Goal: Answer question/provide support

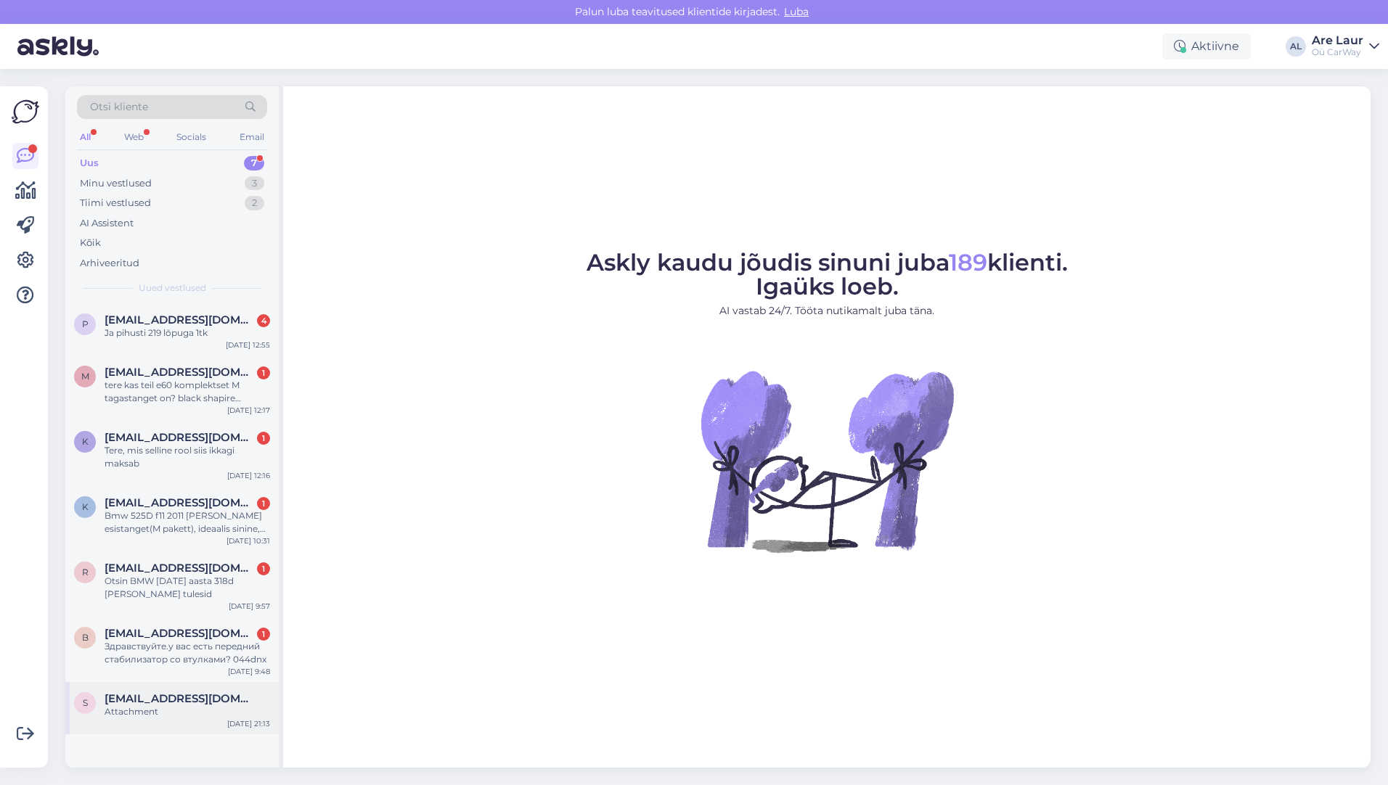
click at [168, 708] on div "Attachment" at bounding box center [188, 712] width 166 height 13
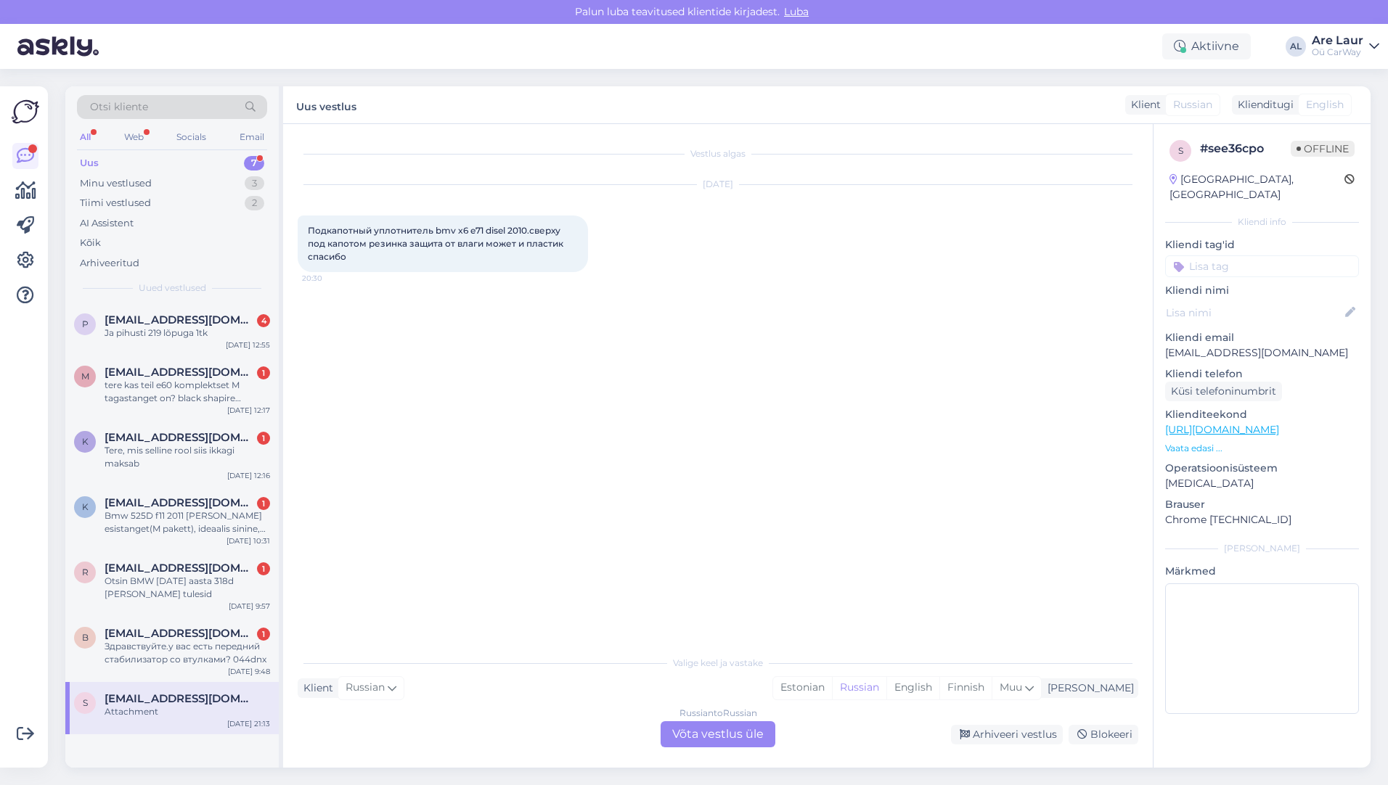
click at [702, 730] on div "Russian to Russian Võta vestlus üle" at bounding box center [718, 735] width 115 height 26
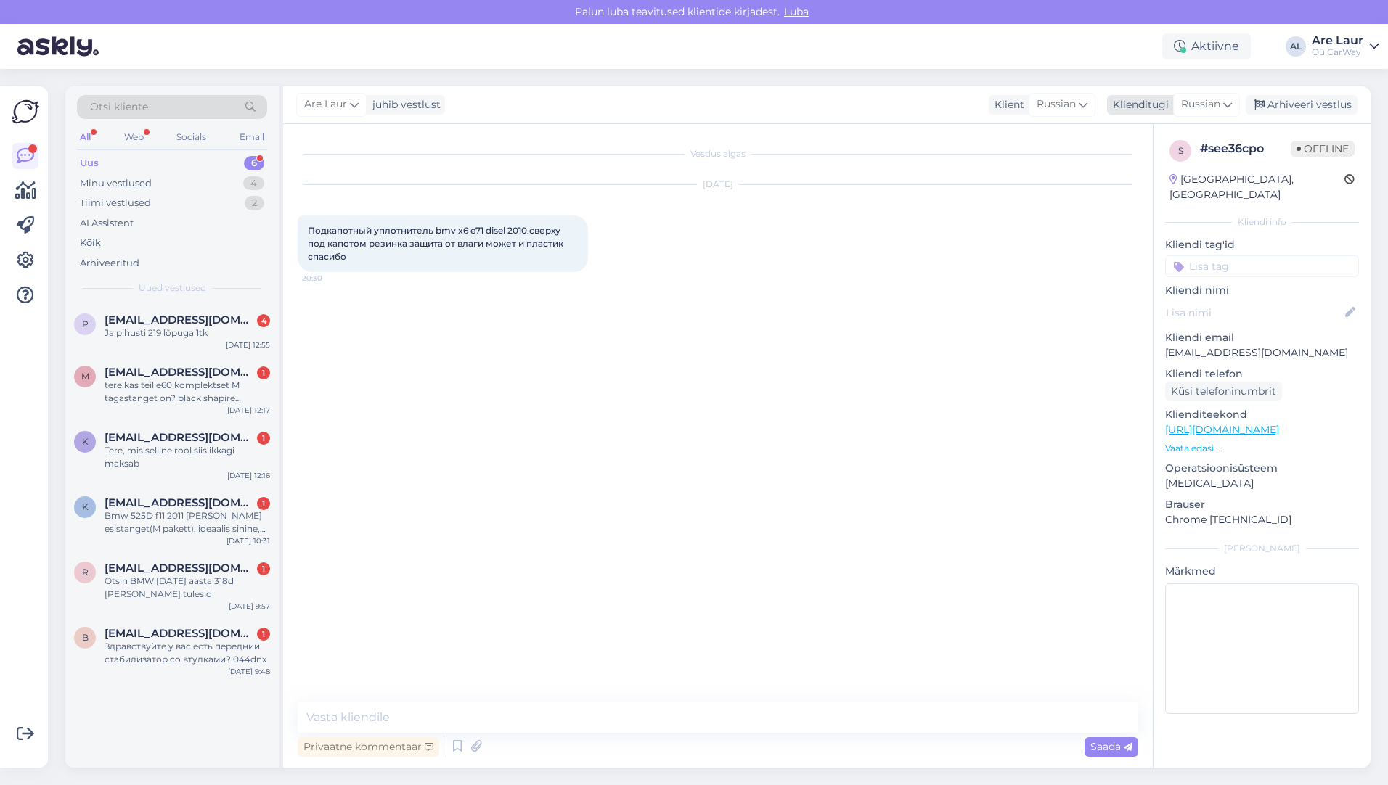
click at [1204, 101] on span "Russian" at bounding box center [1200, 105] width 39 height 16
type input "eng"
click at [1148, 176] on link "English" at bounding box center [1174, 169] width 160 height 23
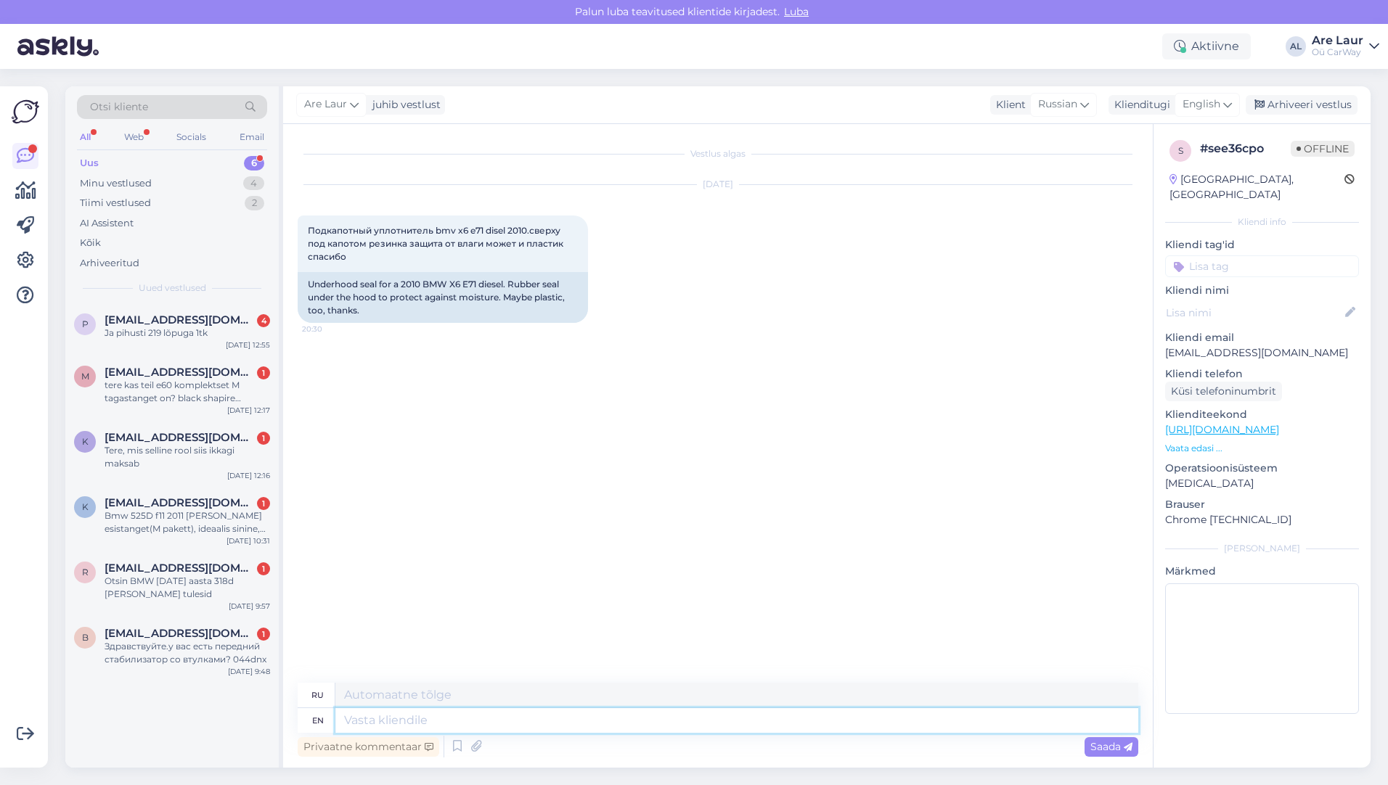
click at [472, 723] on textarea at bounding box center [736, 720] width 803 height 25
type textarea "Hello"
type textarea "Привет"
type textarea "Hello,"
type textarea "Привет,"
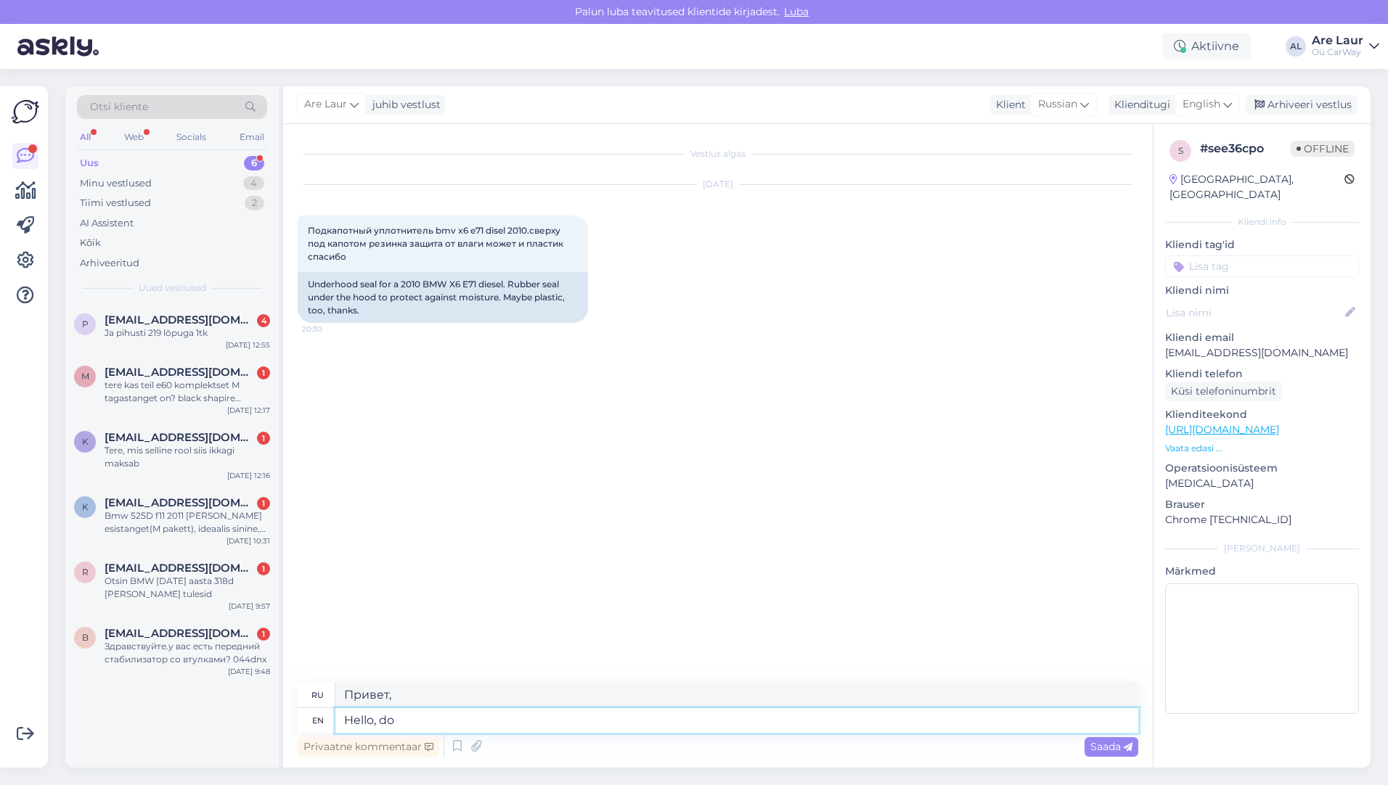
type textarea "Hello, do"
type textarea "Привет, сделай"
type textarea "Hello, do you"
type textarea "Привет, ты"
type textarea "Hello, do you need"
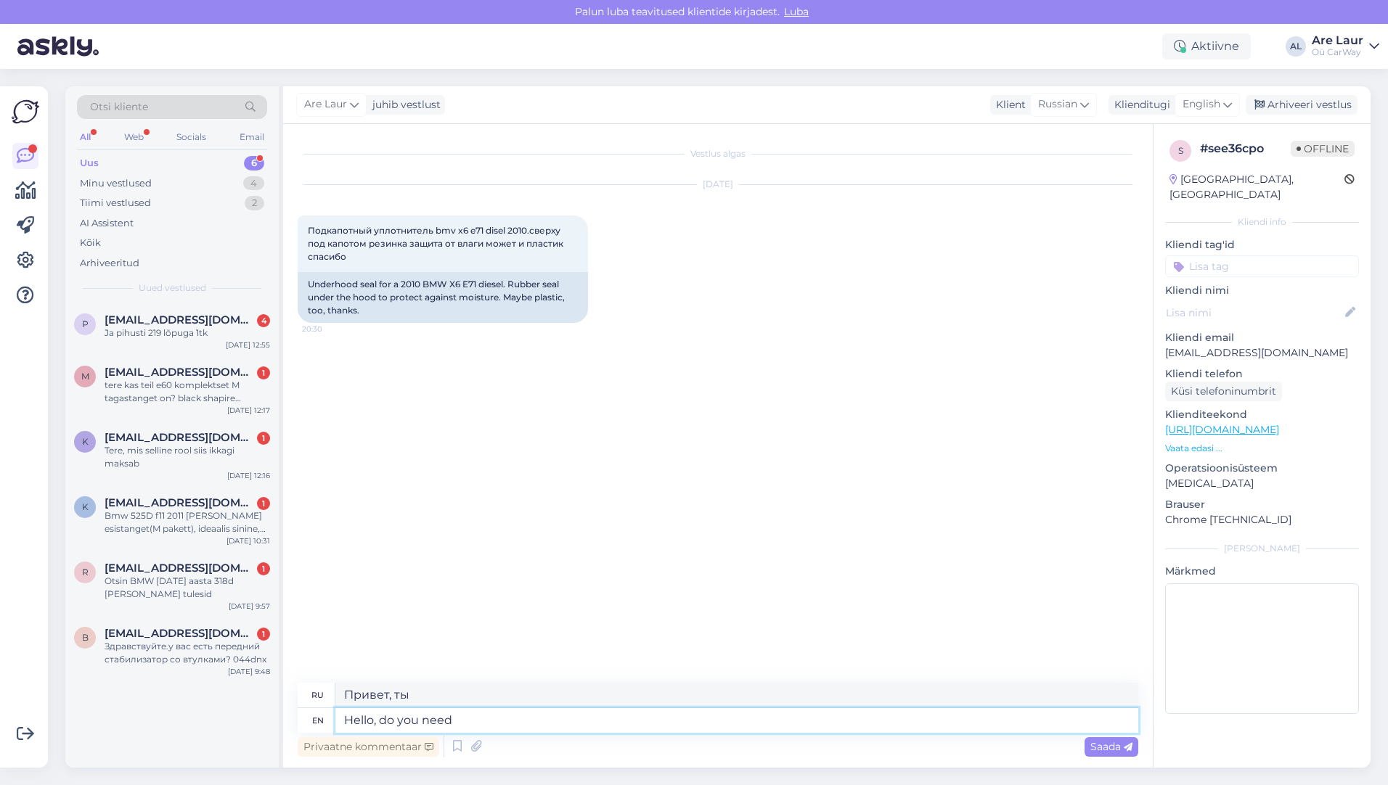
type textarea "Здравствуйте, вам нужно"
type textarea "Hello, do you need theese"
type textarea "Здравствуйте, вам это нужно?"
type textarea "Hello, do you need theese spare"
type textarea "Здравствуйте, вам нужны эти запасные?"
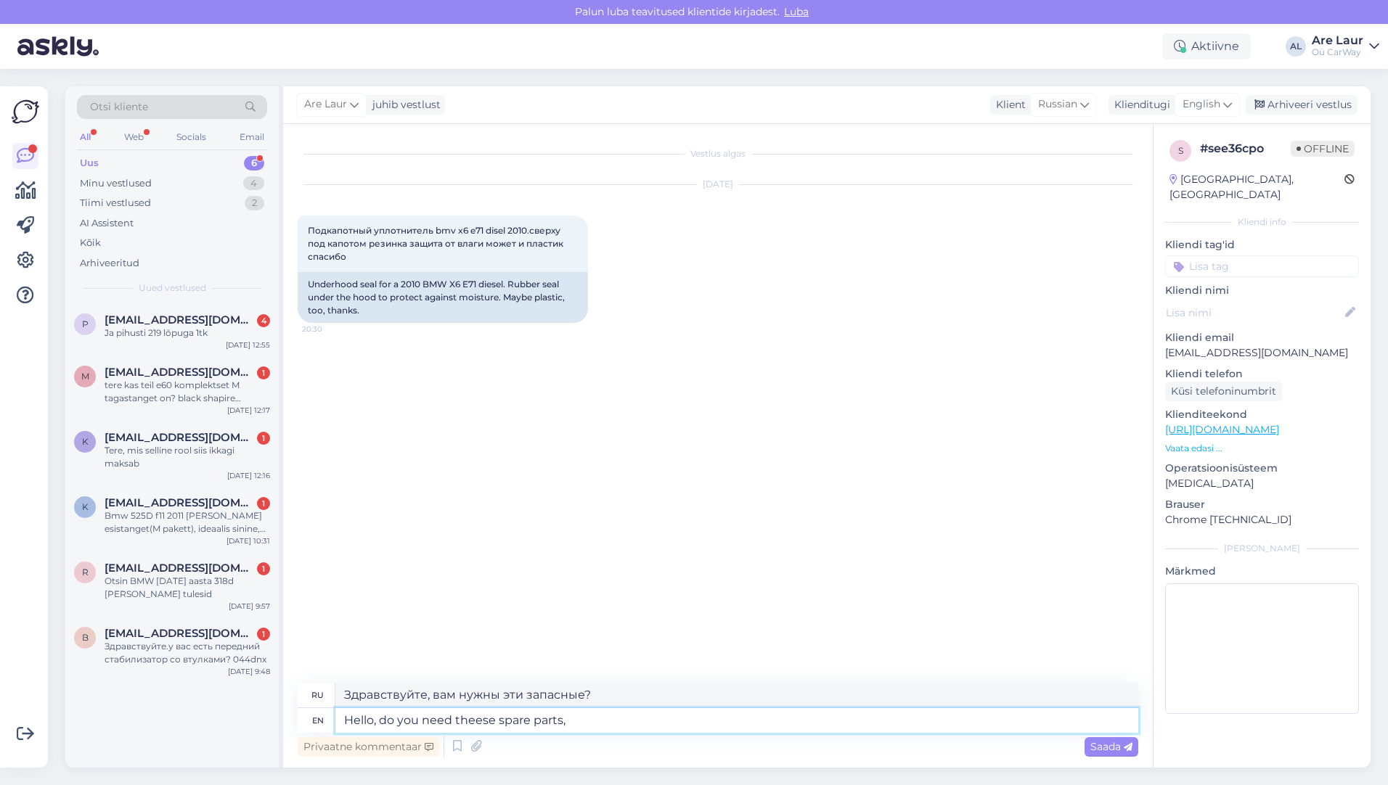
type textarea "Hello, do you need theese spare parts,"
type textarea "Здравствуйте, вам нужны эти запчасти?"
type textarea "Hello, do you need theese spare parts, did i u"
type textarea "Здравствуйте, вам нужны эти запасные части?"
type textarea "Hello, do you need theese spare parts, did i understand"
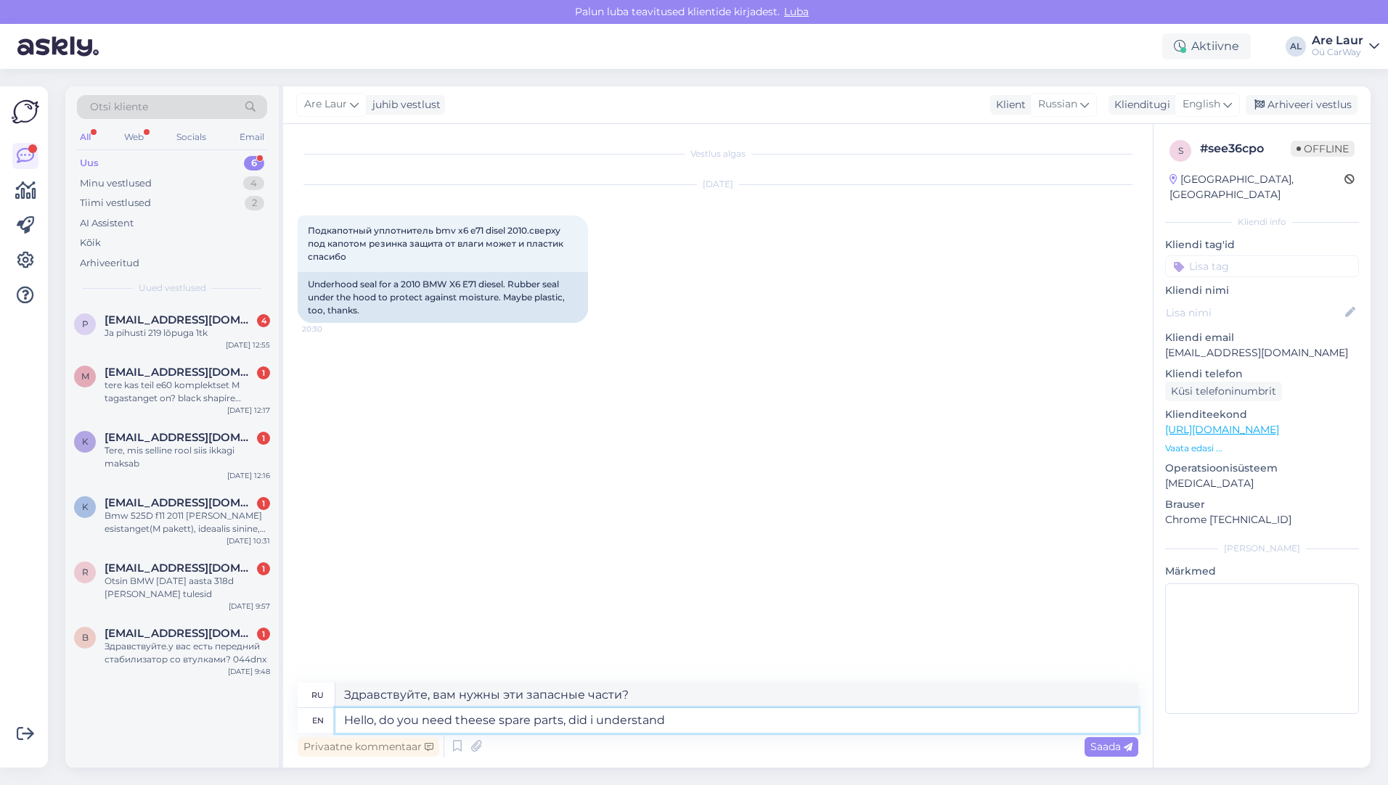
type textarea "Здравствуйте, вам нужны эти запчасти, я правильно понял?"
paste textarea "[URL][DOMAIN_NAME]"
type textarea "Hello, do you need theese spare parts, did i understand correctly : [URL][DOMAI…"
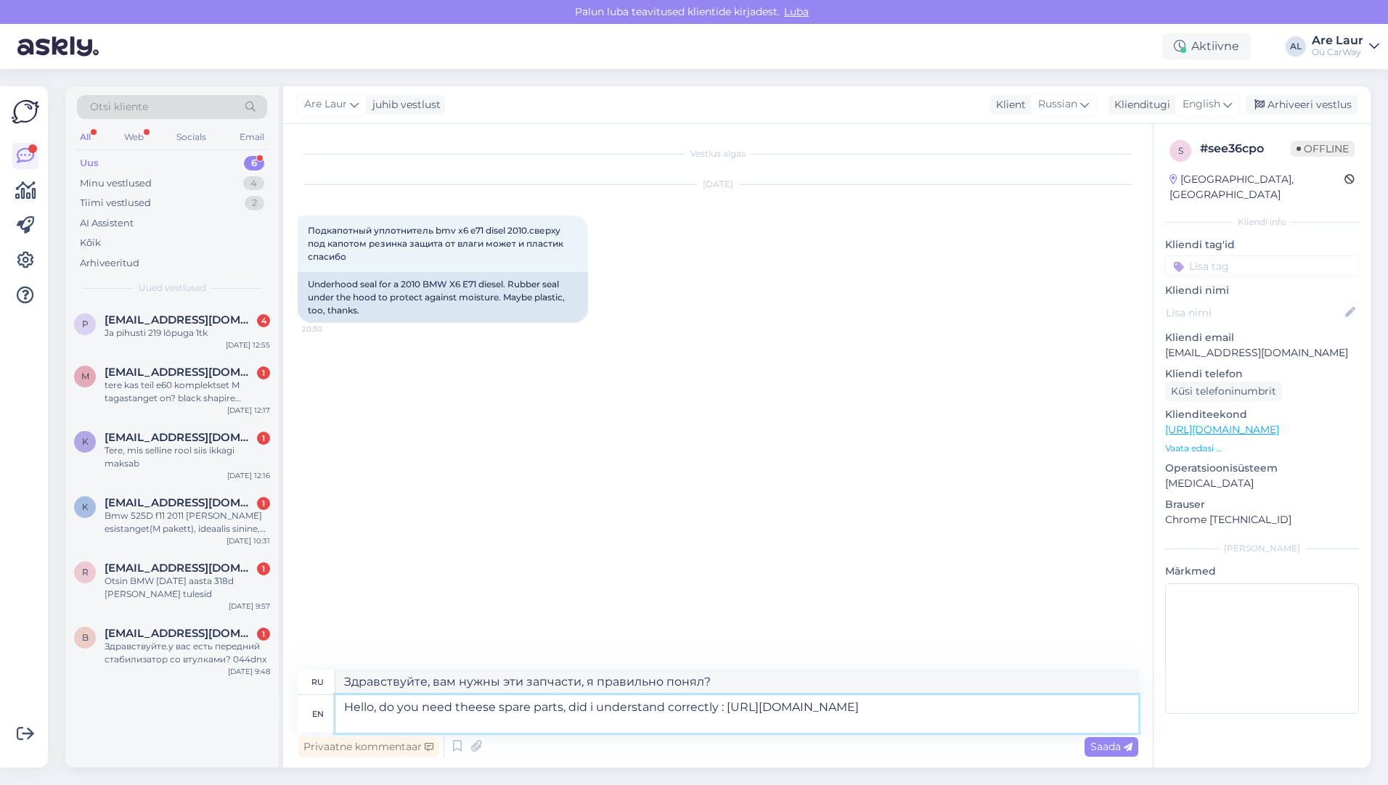
type textarea "Здравствуйте, вам нужны эти запчасти, я правильно понял: [URL][DOMAIN_NAME]"
type textarea "Hello, do you need theese spare parts, did i understand correctly : [URL][DOMAI…"
click at [1114, 745] on span "Saada" at bounding box center [1111, 746] width 42 height 13
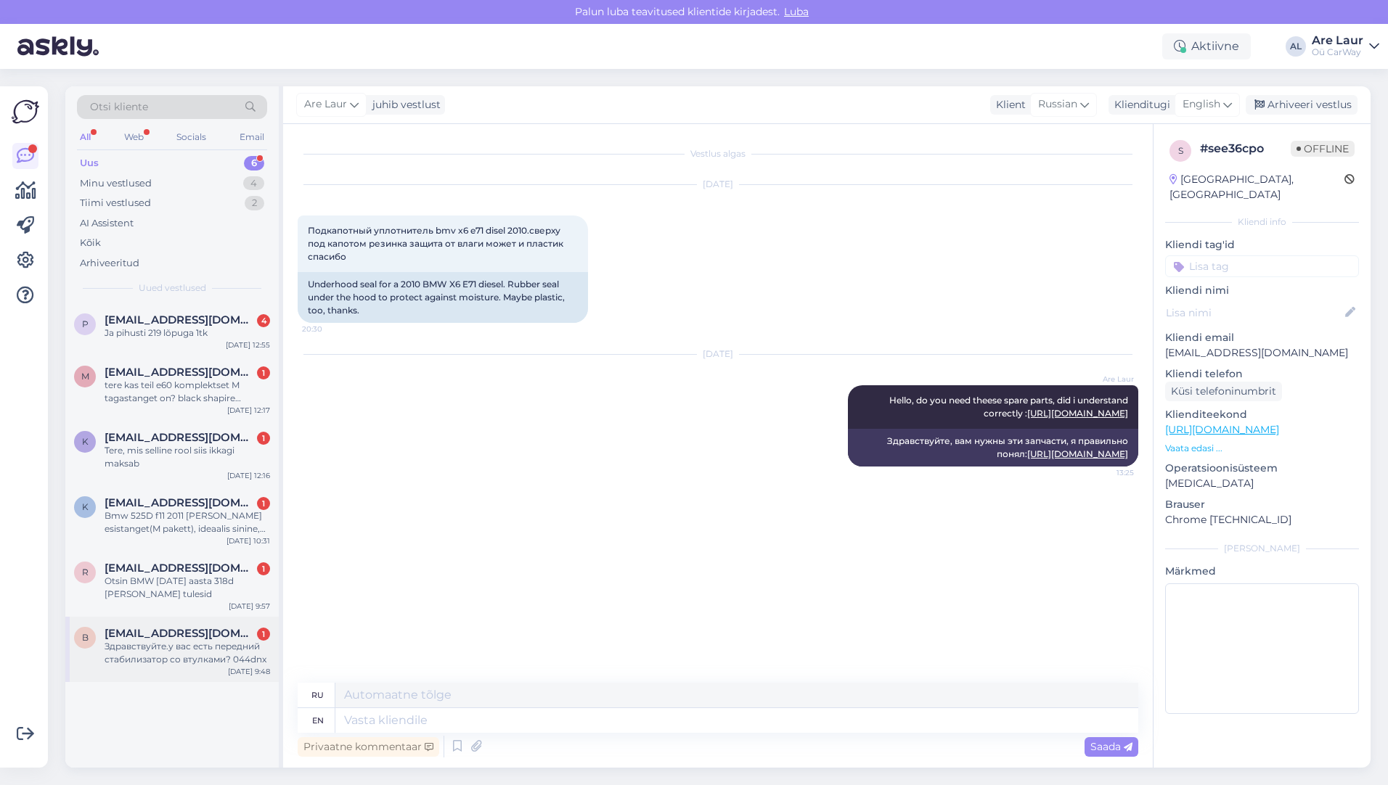
click at [194, 650] on div "Здравствуйте.у вас есть передний стабилизатор со втулками? 044dnx" at bounding box center [188, 653] width 166 height 26
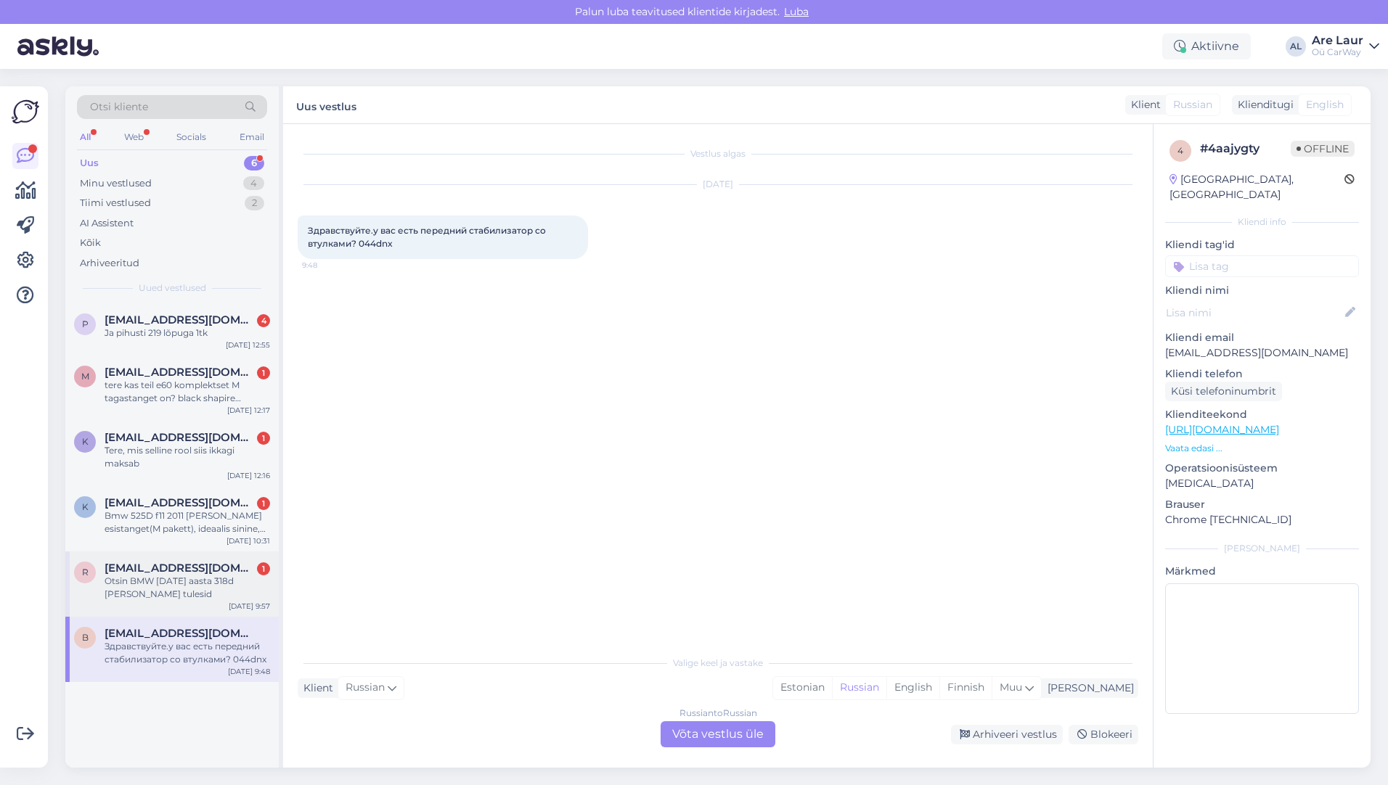
click at [178, 587] on div "Otsin BMW [DATE] aasta 318d [PERSON_NAME] tulesid" at bounding box center [188, 588] width 166 height 26
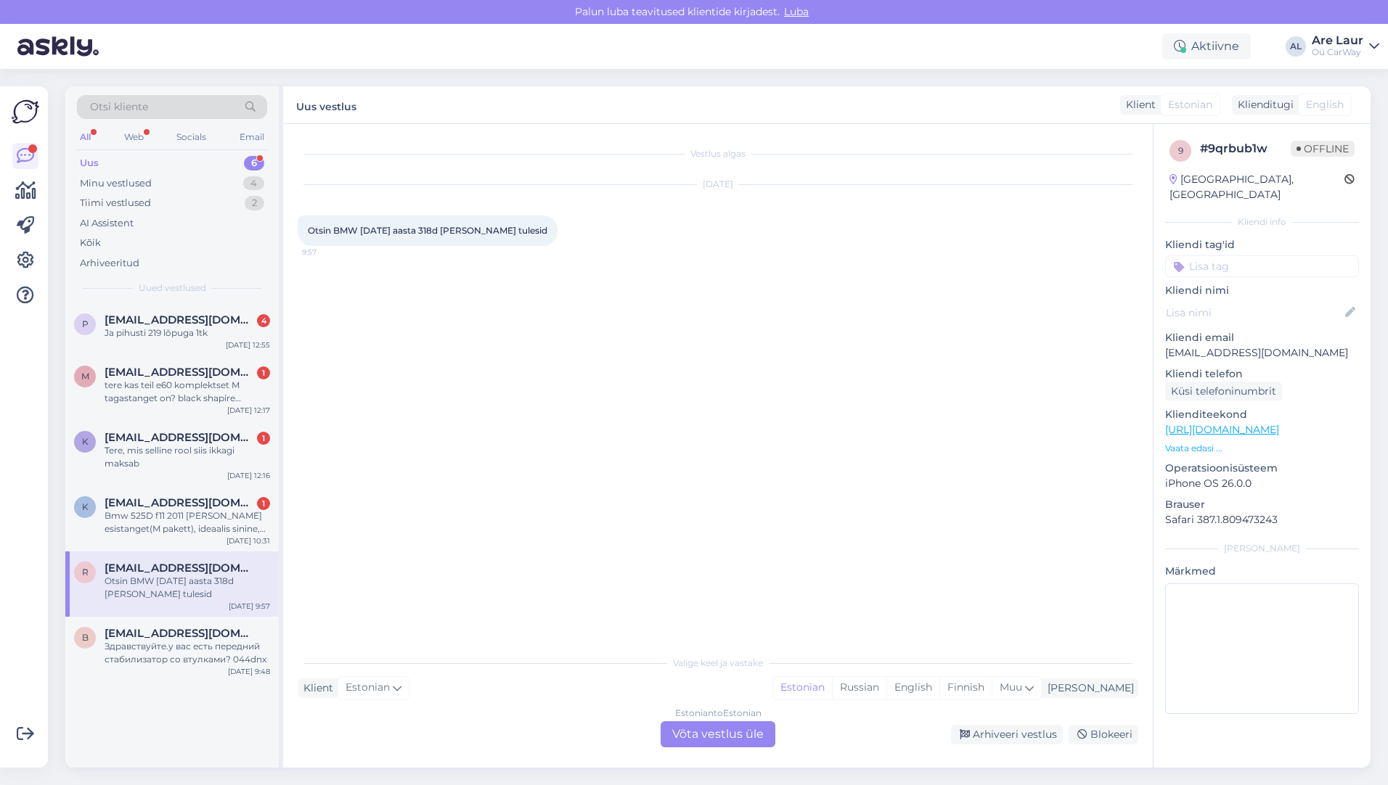
click at [707, 736] on div "Estonian to Estonian Võta vestlus üle" at bounding box center [718, 735] width 115 height 26
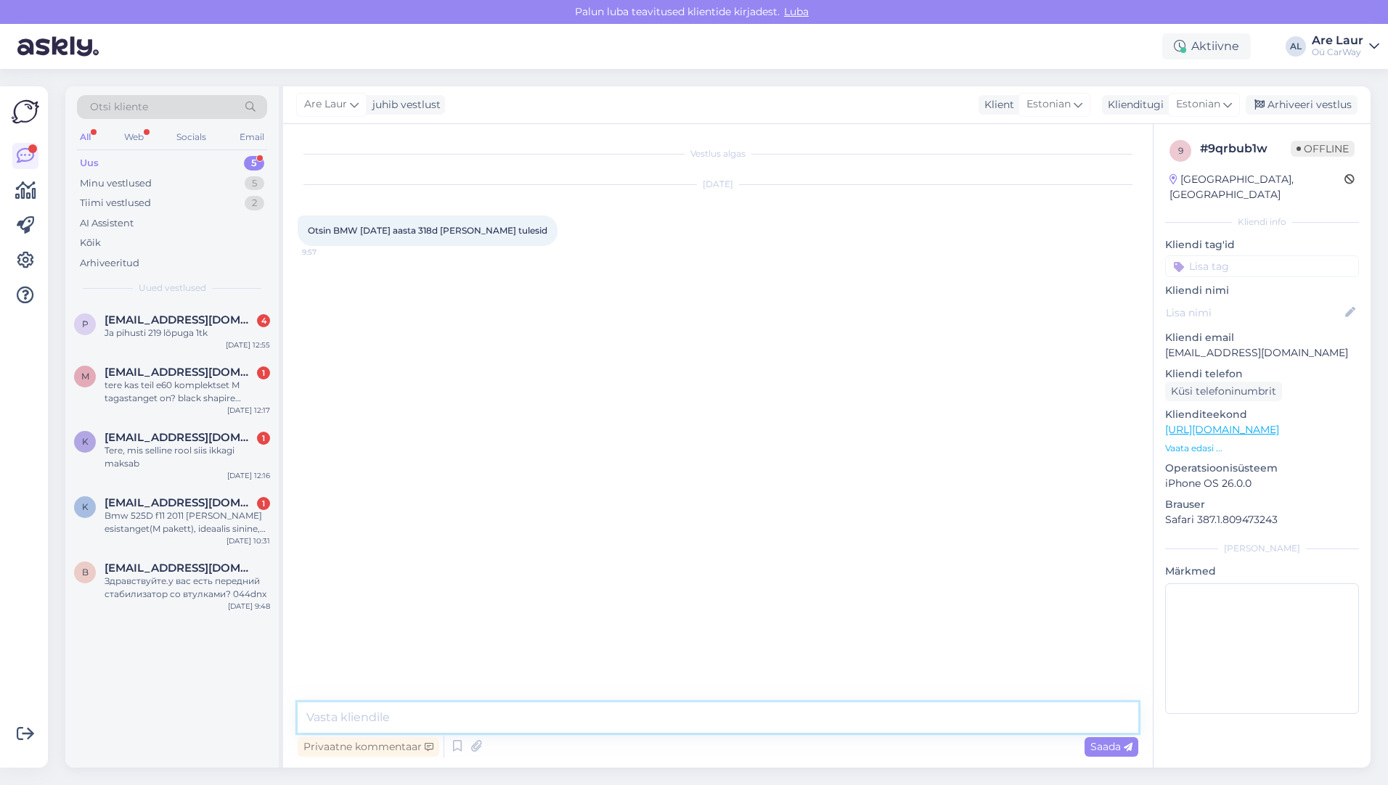
click at [457, 719] on textarea at bounding box center [718, 718] width 841 height 30
type textarea "Tere, Kas ma saaksin auto reg numbri või vin koodi 7 viimast sümbolit, siis saa…"
click at [1104, 747] on span "Saada" at bounding box center [1111, 746] width 42 height 13
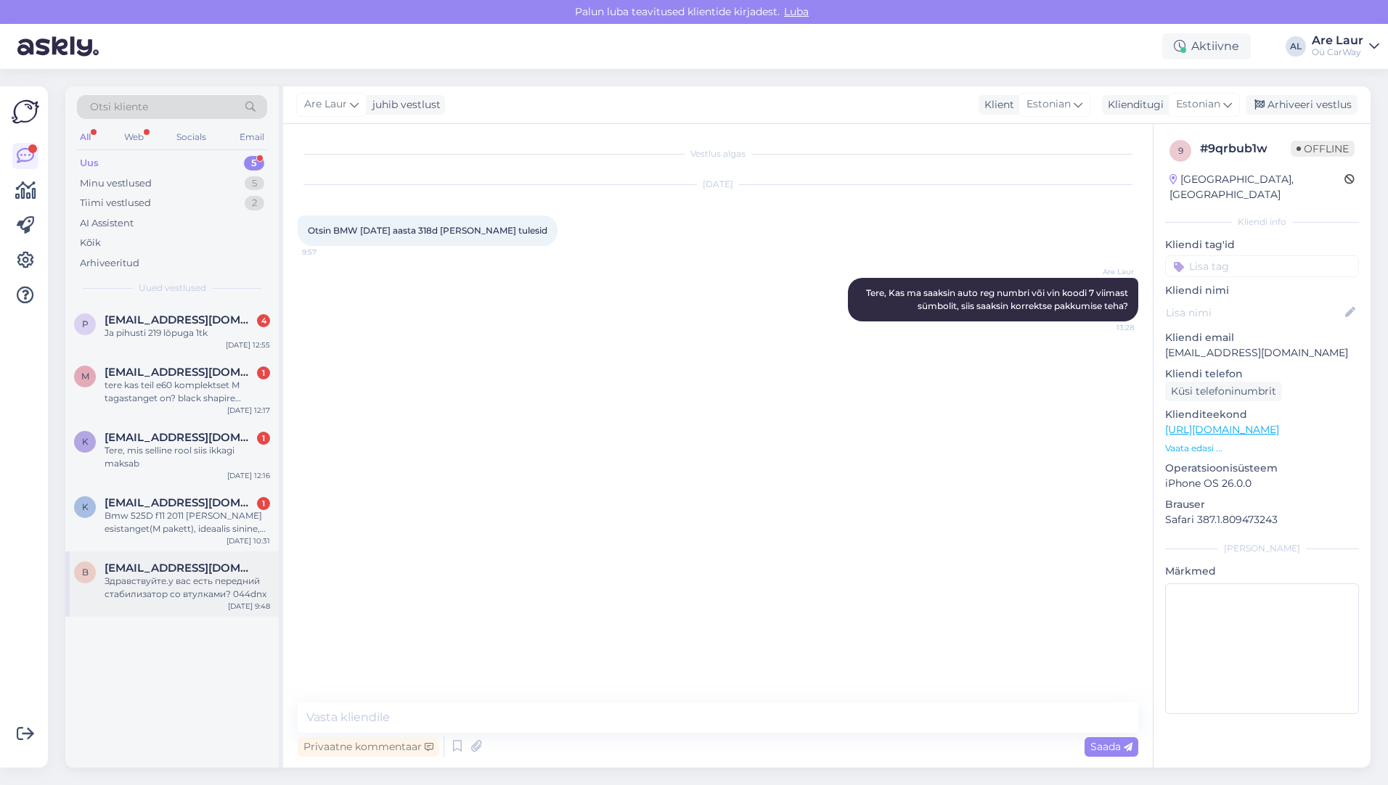
click at [150, 581] on div "Здравствуйте.у вас есть передний стабилизатор со втулками? 044dnx" at bounding box center [188, 588] width 166 height 26
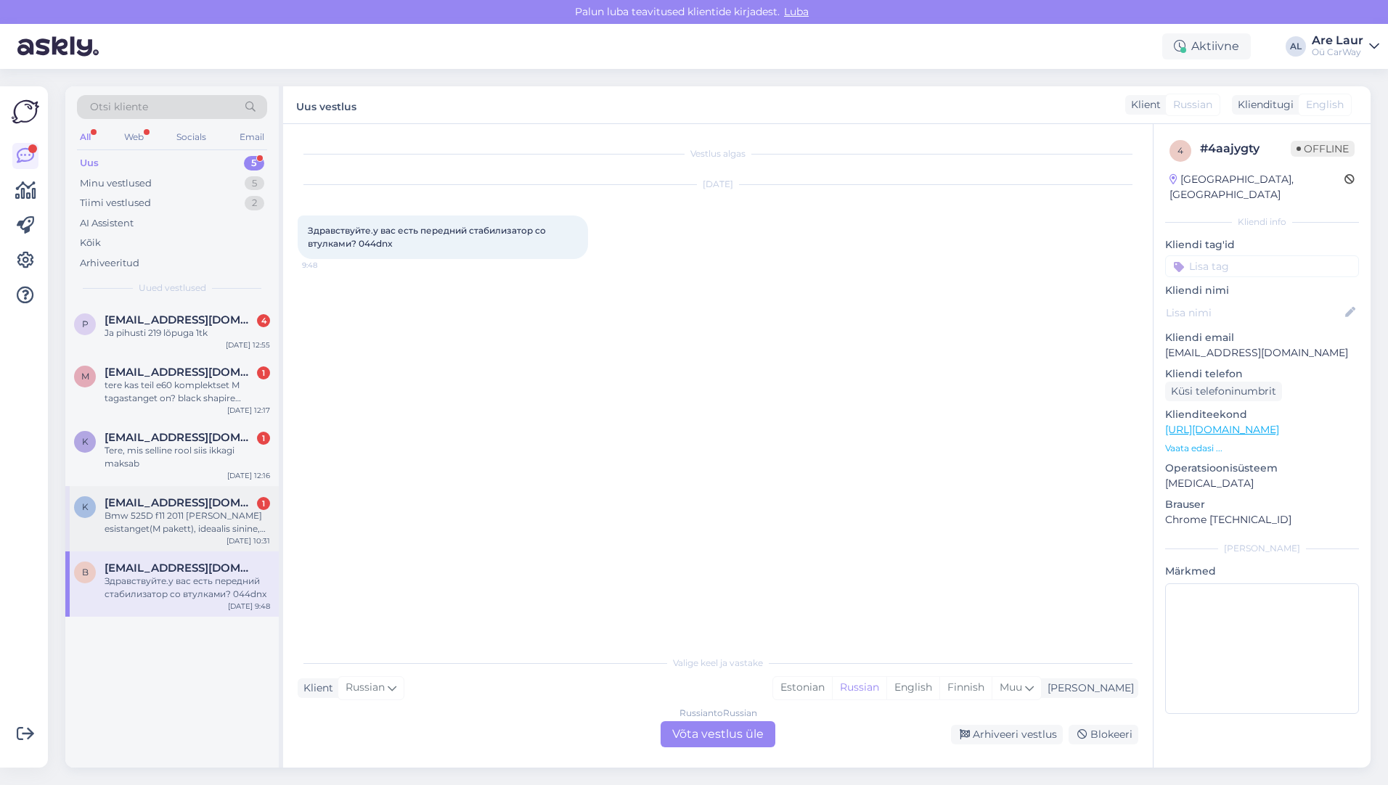
click at [159, 518] on div "Bmw 525D f11 2011 [PERSON_NAME] esistanget(M pakett), ideaalis sinine, kuid sob…" at bounding box center [188, 523] width 166 height 26
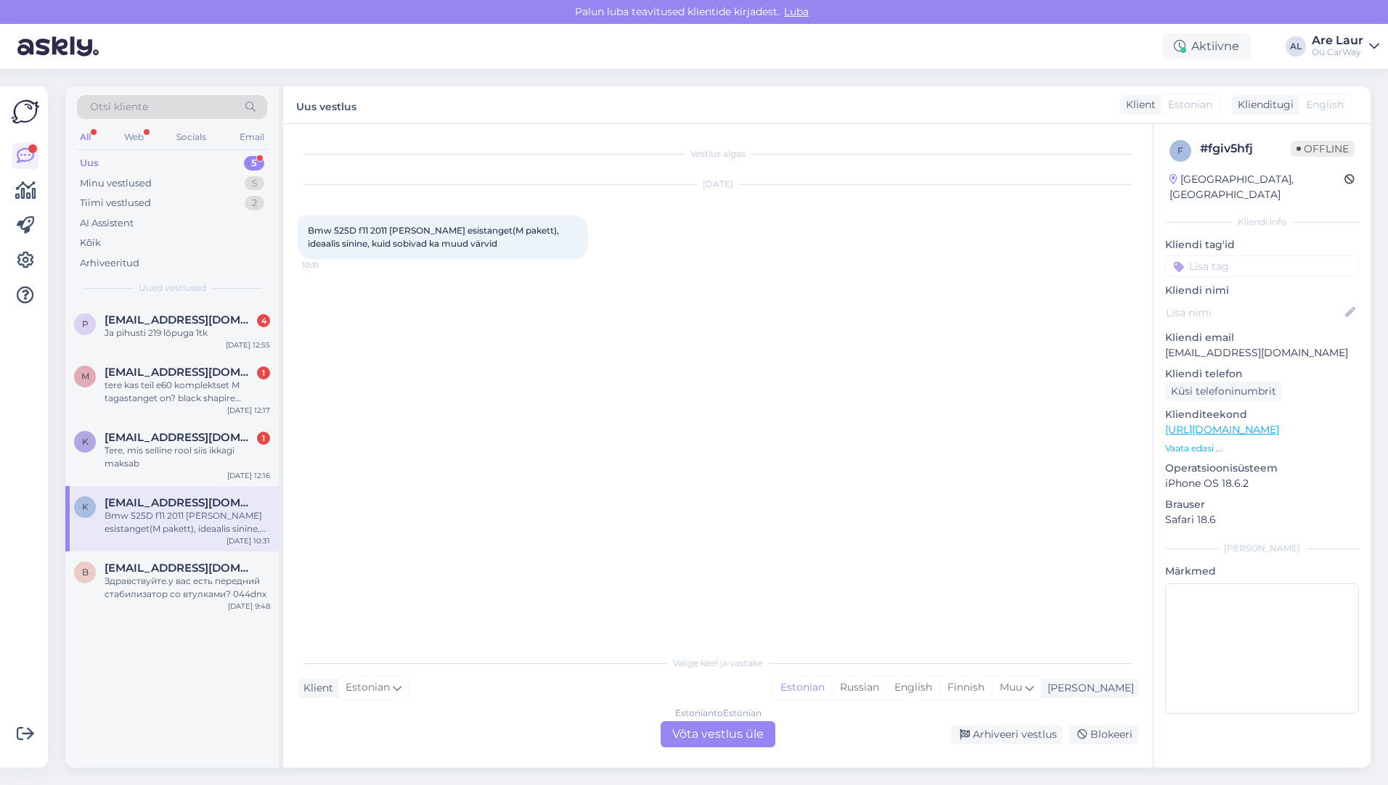
click at [732, 735] on div "Estonian to Estonian Võta vestlus üle" at bounding box center [718, 735] width 115 height 26
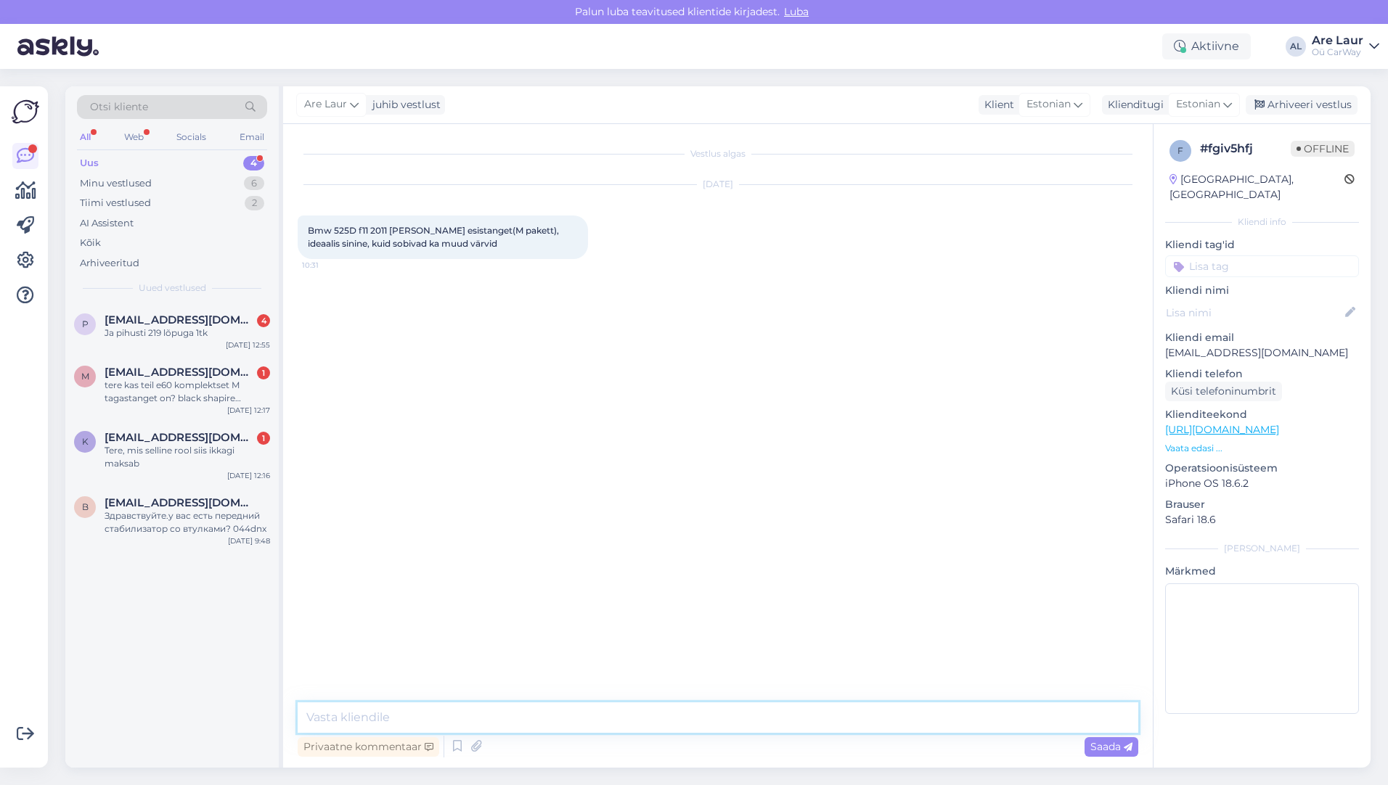
click at [452, 717] on textarea at bounding box center [718, 718] width 841 height 30
paste textarea "[URL][DOMAIN_NAME]"
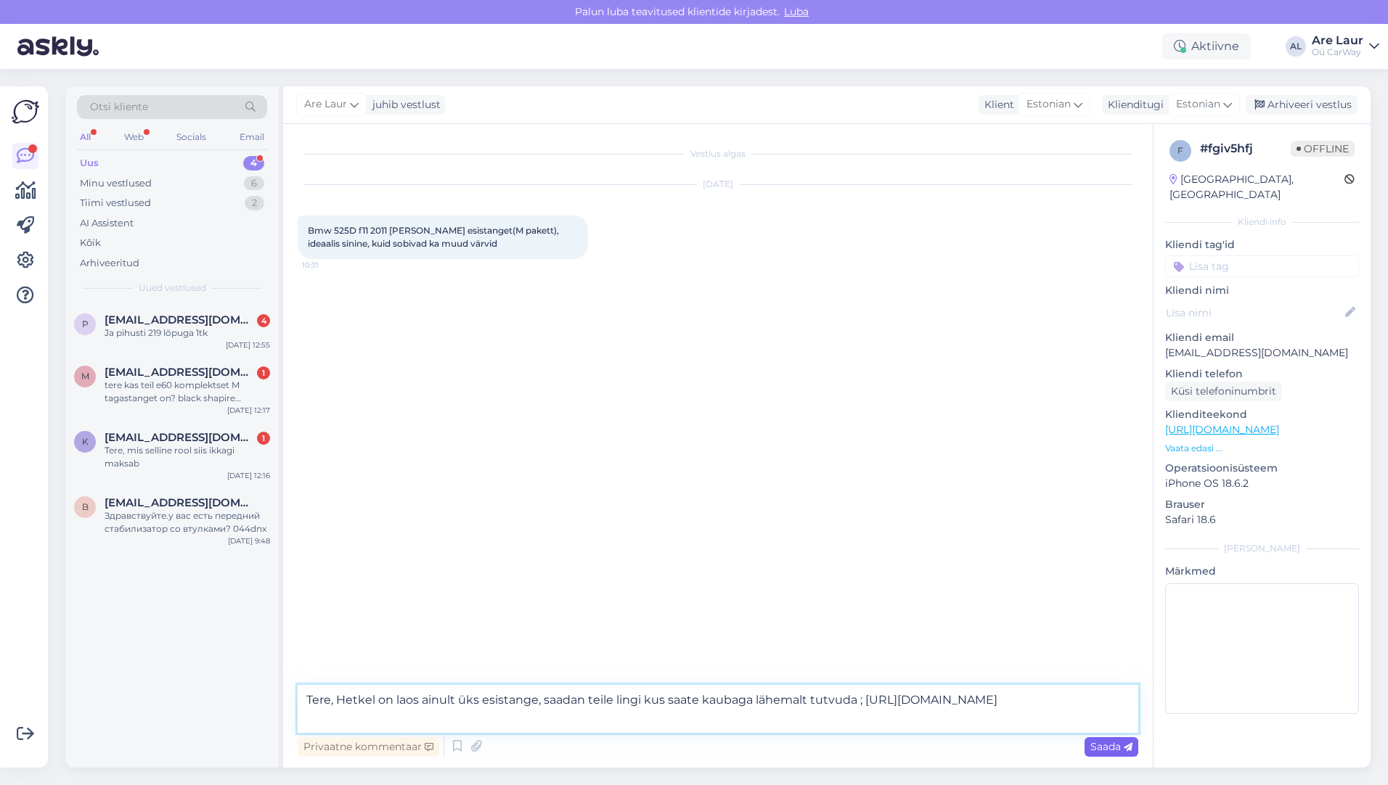
type textarea "Tere, Hetkel on laos ainult üks esistange, saadan teile lingi kus saate kaubaga…"
click at [1106, 752] on span "Saada" at bounding box center [1111, 746] width 42 height 13
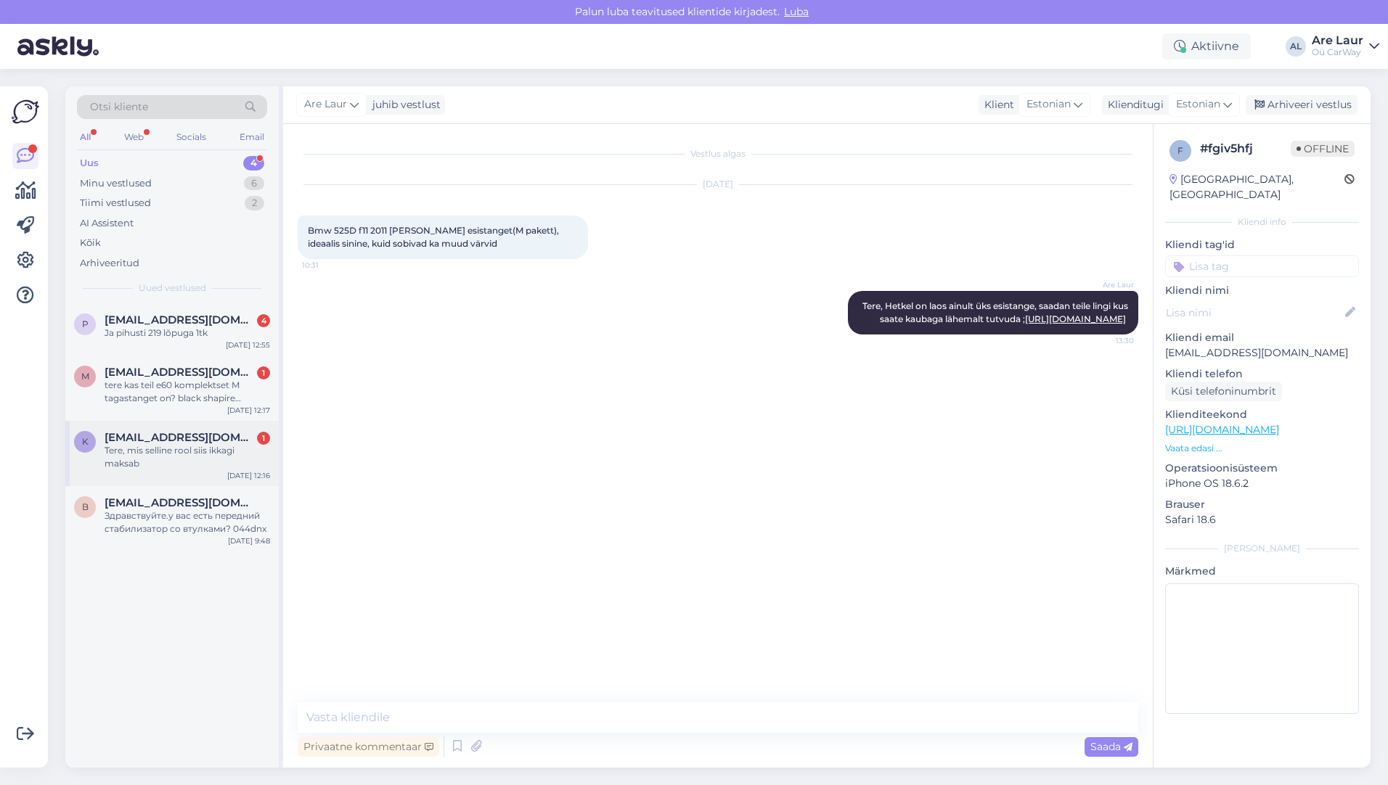
click at [190, 455] on div "Tere, mis selline rool siis ikkagi maksab" at bounding box center [188, 457] width 166 height 26
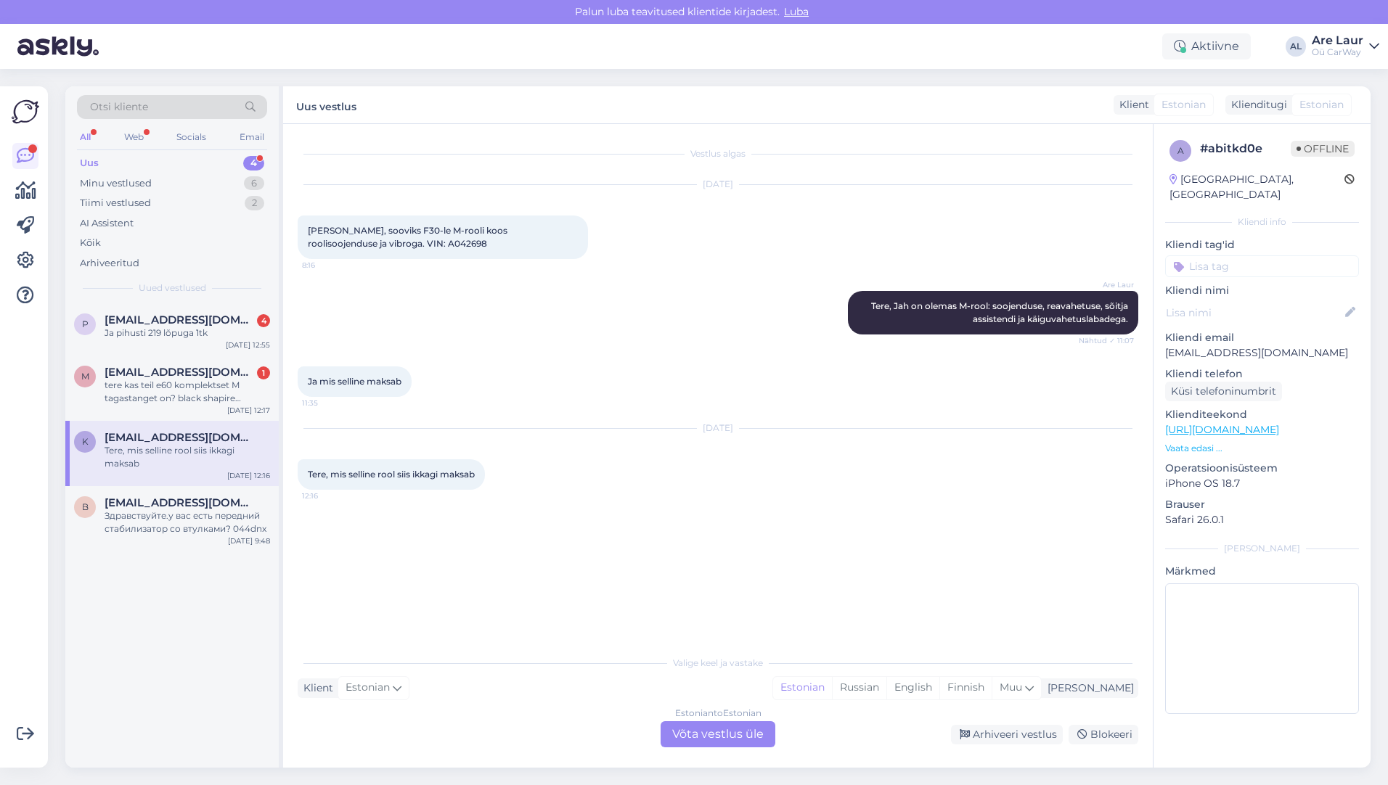
click at [723, 735] on div "Estonian to Estonian Võta vestlus üle" at bounding box center [718, 735] width 115 height 26
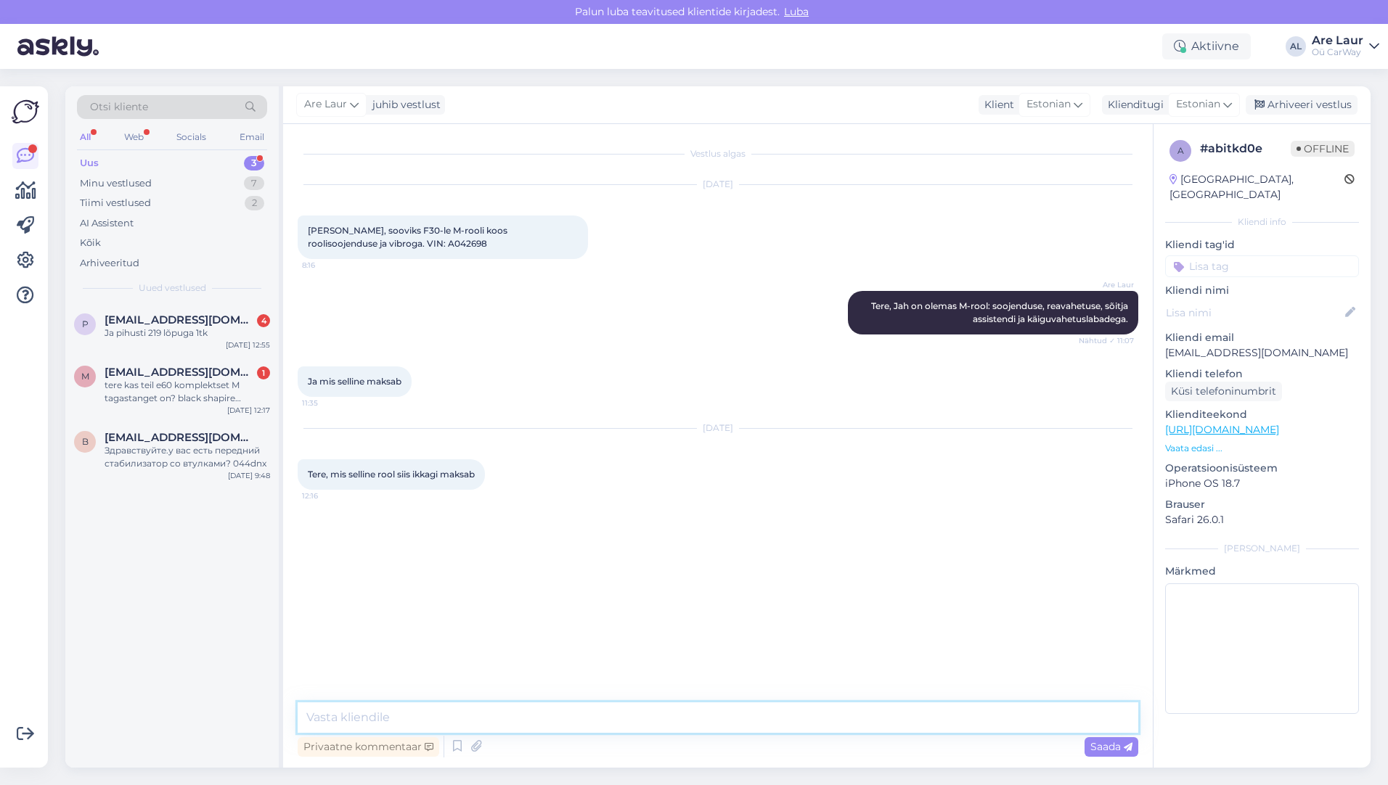
click at [587, 716] on textarea at bounding box center [718, 718] width 841 height 30
type textarea "Tere, antud rool maksab 650€ komplektsena koos airbagi ja nuppudega."
click at [1101, 742] on span "Saada" at bounding box center [1111, 746] width 42 height 13
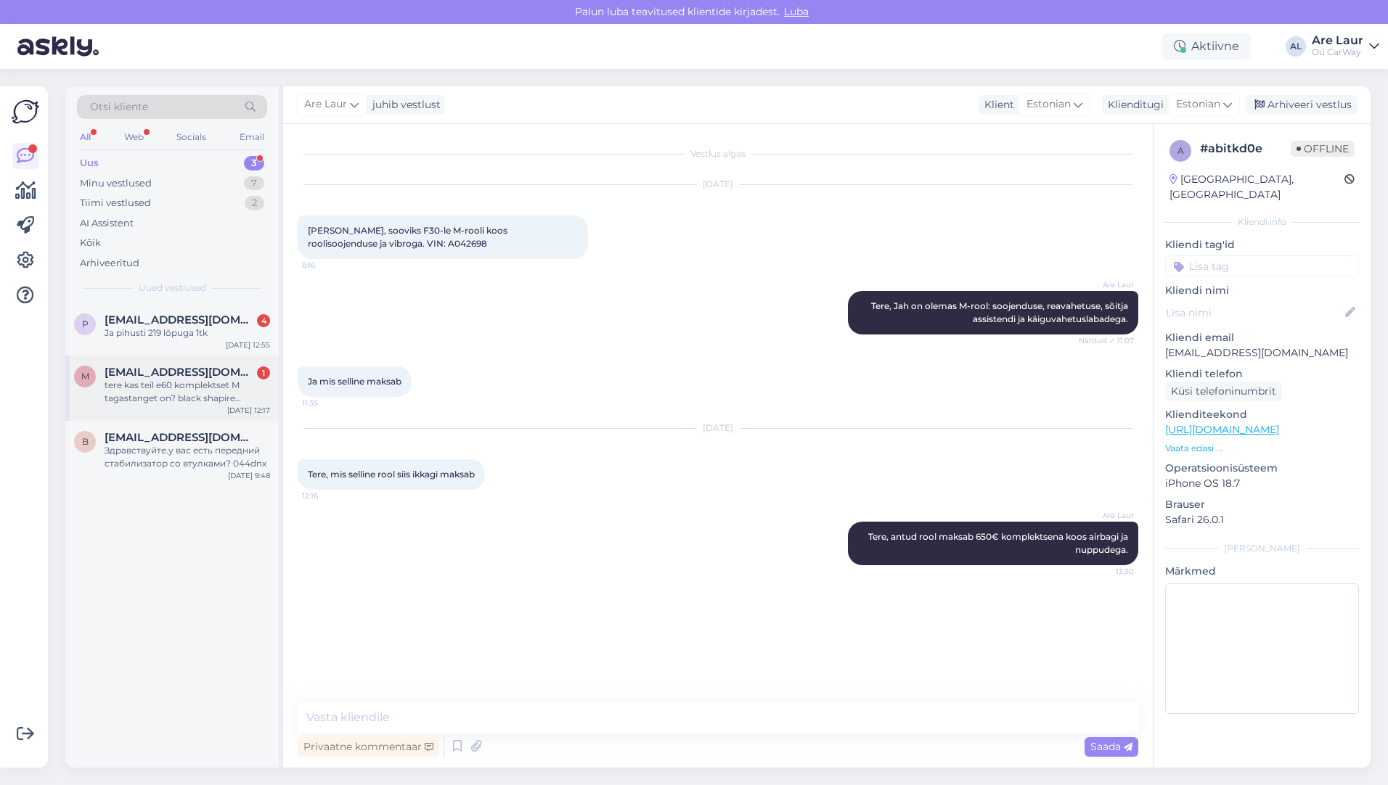
click at [209, 390] on div "tere kas teil e60 komplektset M tagastanget on? black shapire metallic" at bounding box center [188, 392] width 166 height 26
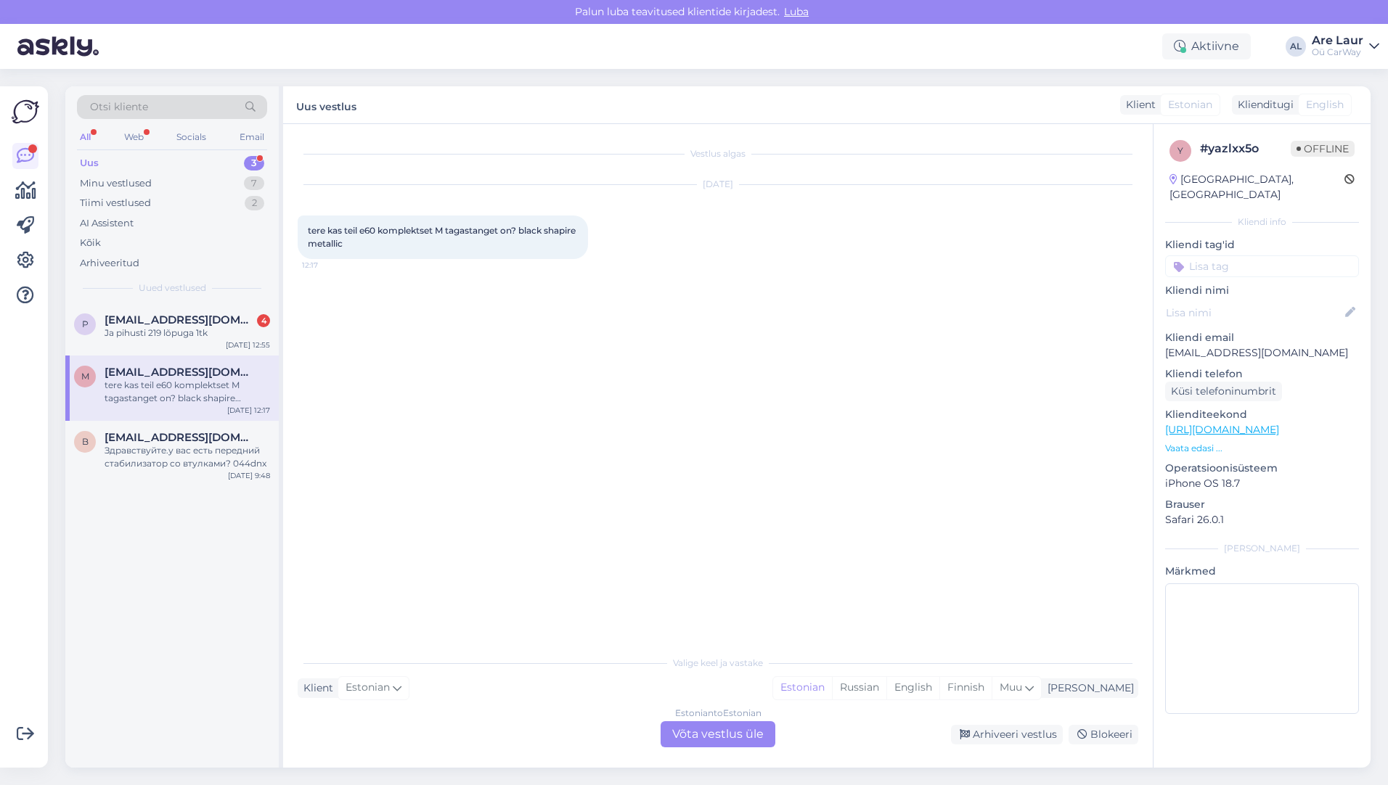
click at [719, 735] on div "Estonian to Estonian Võta vestlus üle" at bounding box center [718, 735] width 115 height 26
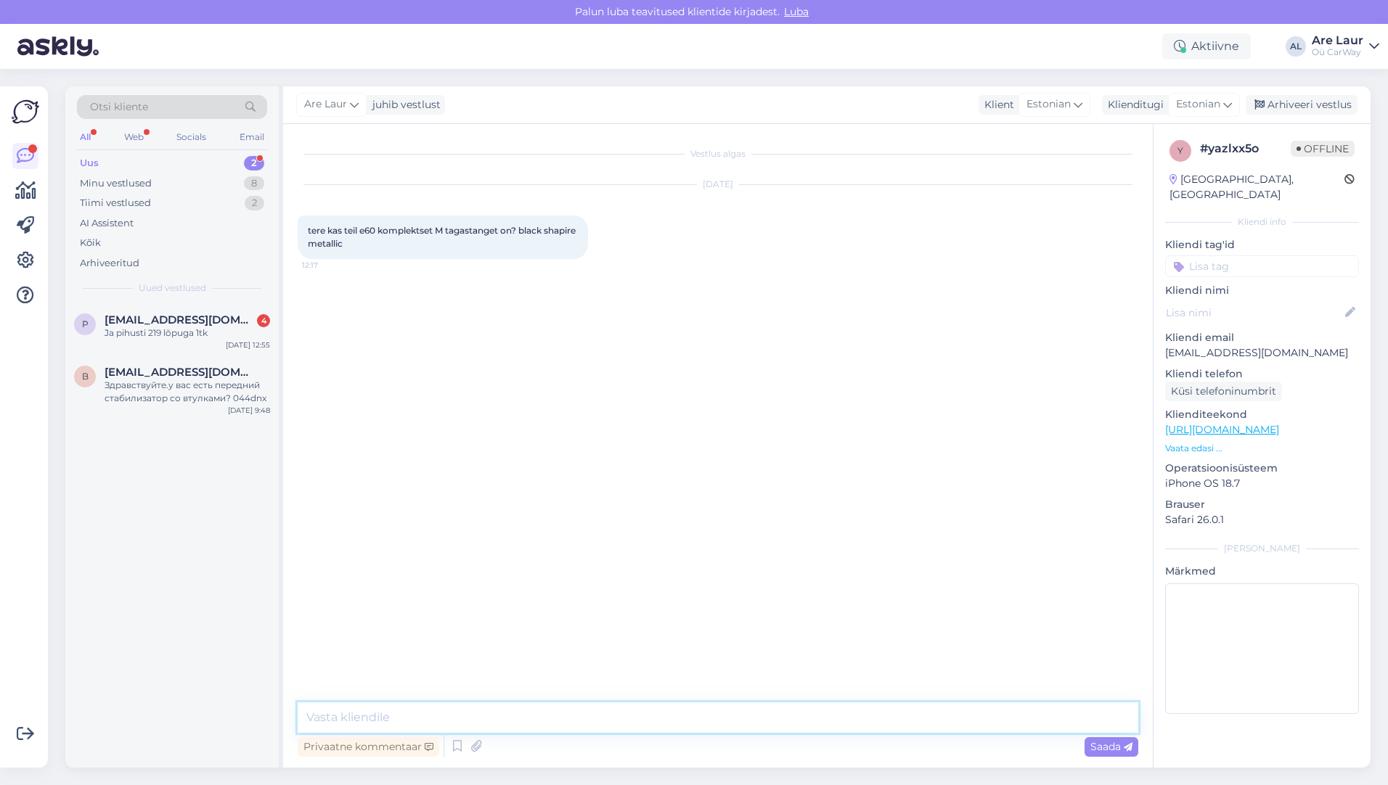
click at [470, 712] on textarea at bounding box center [718, 718] width 841 height 30
type textarea "Tere, [PERSON_NAME] ei ole pakkuda sellist stanget."
click at [1107, 740] on span "Saada" at bounding box center [1111, 746] width 42 height 13
click at [173, 329] on div "Ja pihusti 219 lõpuga 1tk" at bounding box center [188, 333] width 166 height 13
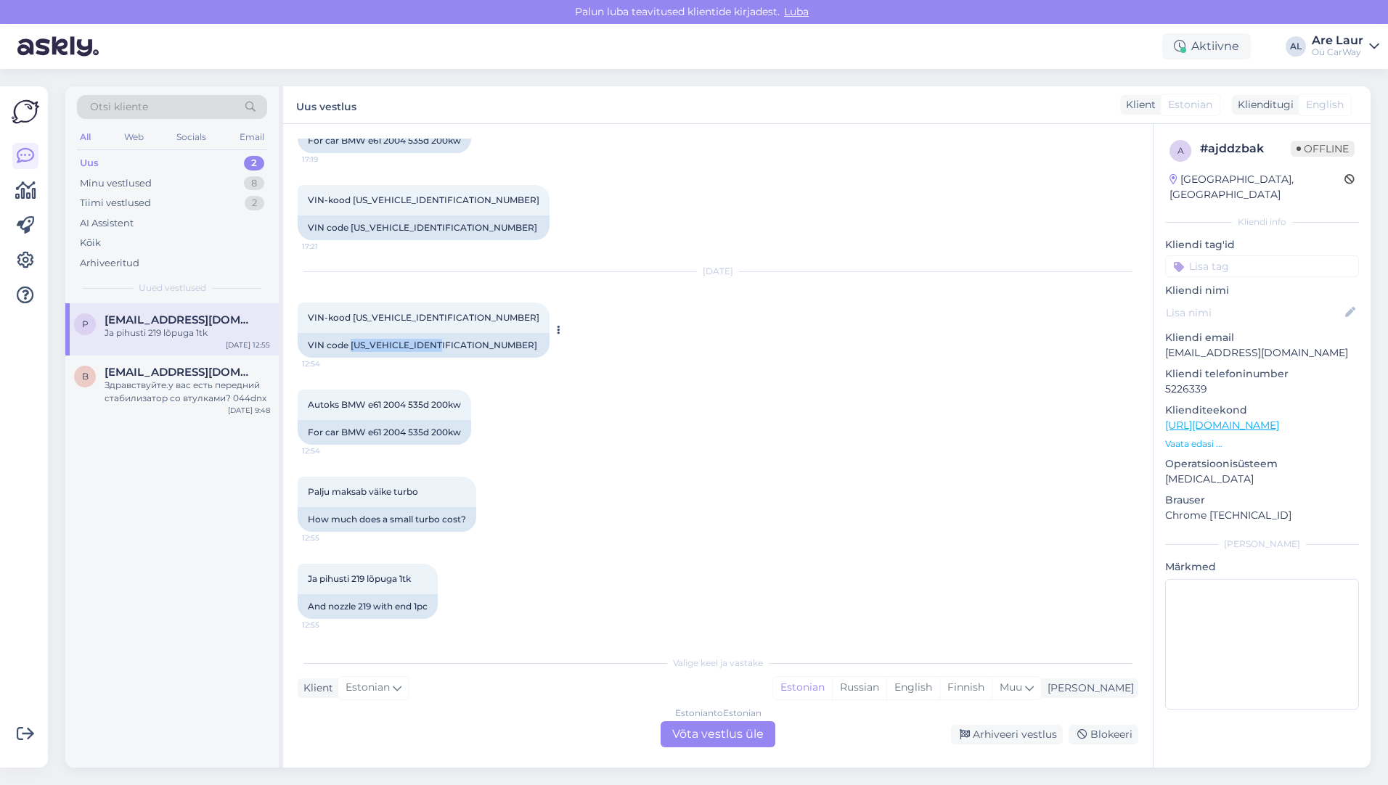
drag, startPoint x: 445, startPoint y: 346, endPoint x: 351, endPoint y: 348, distance: 94.4
click at [351, 348] on div "VIN code [US_VEHICLE_IDENTIFICATION_NUMBER]" at bounding box center [424, 345] width 252 height 25
copy div "[US_VEHICLE_IDENTIFICATION_NUMBER]"
click at [631, 493] on div "Palju maksab väike turbo 12:55 How much does a small turbo cost?" at bounding box center [718, 504] width 841 height 87
drag, startPoint x: 448, startPoint y: 347, endPoint x: 410, endPoint y: 348, distance: 37.8
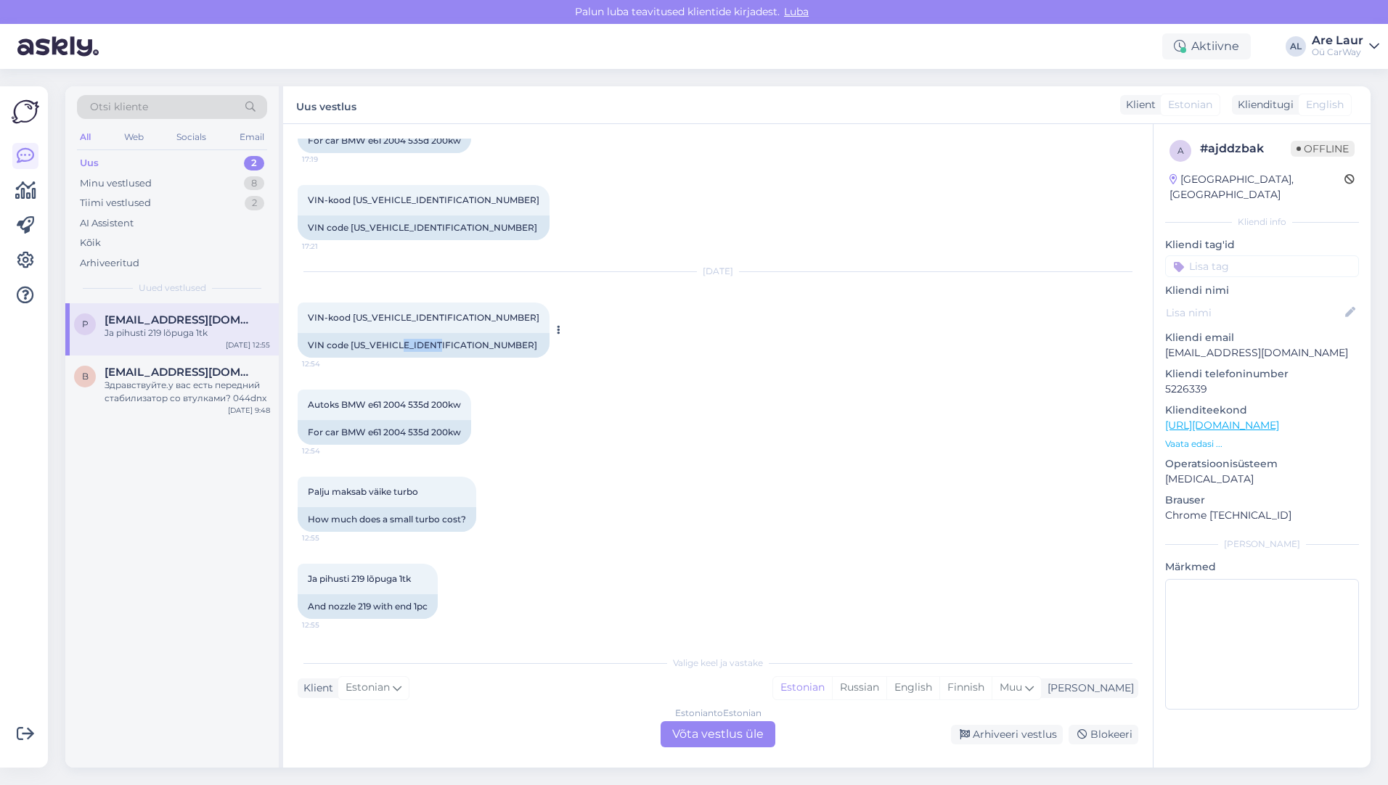
click at [410, 348] on div "VIN code [US_VEHICLE_IDENTIFICATION_NUMBER]" at bounding box center [424, 345] width 252 height 25
drag, startPoint x: 410, startPoint y: 348, endPoint x: 417, endPoint y: 346, distance: 7.6
copy div "B774358"
click at [691, 734] on div "Estonian to Estonian Võta vestlus üle" at bounding box center [718, 735] width 115 height 26
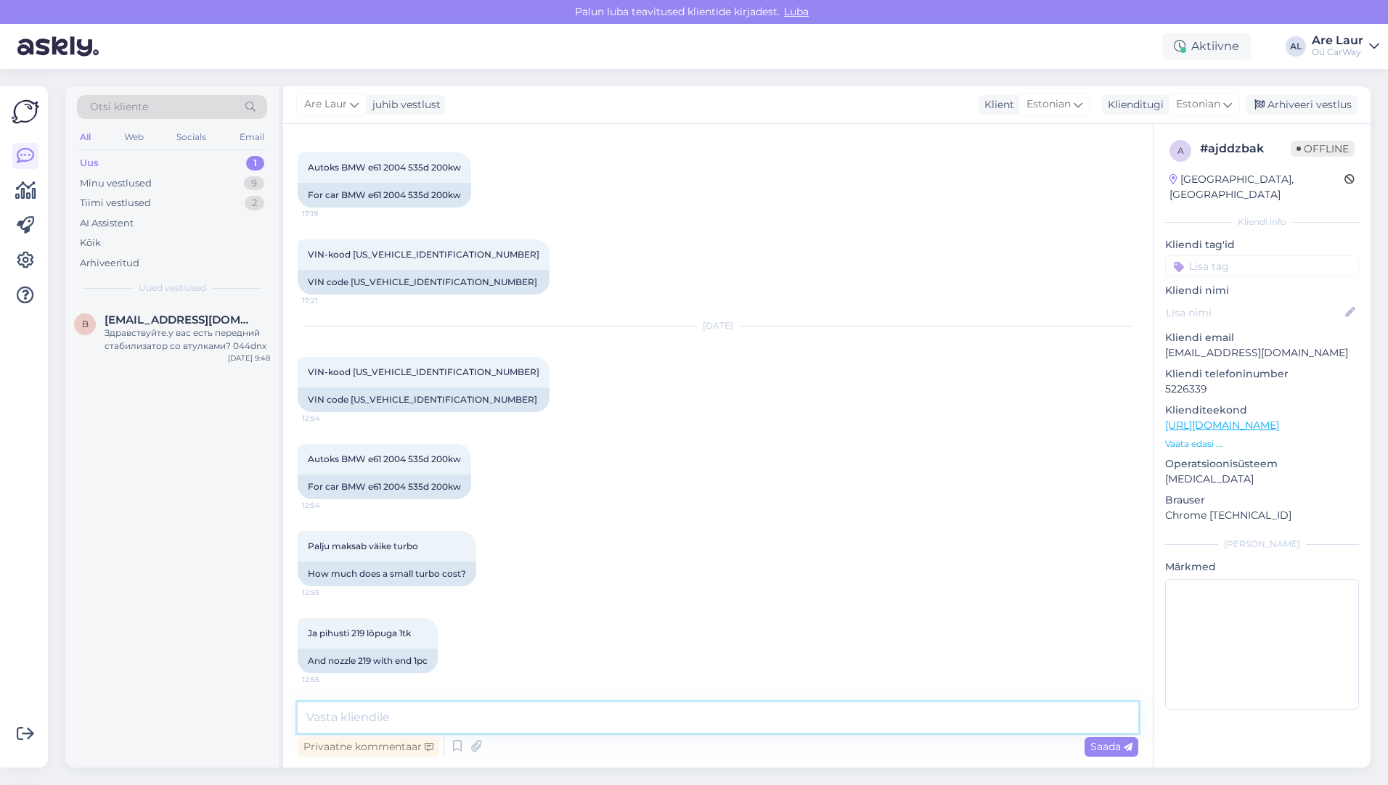
click at [495, 707] on textarea at bounding box center [718, 718] width 841 height 30
paste textarea "[URL][DOMAIN_NAME]"
type textarea "Tere, Hetkel on pakkuda ainult taastatud turbode komplekt, seda näete sellel li…"
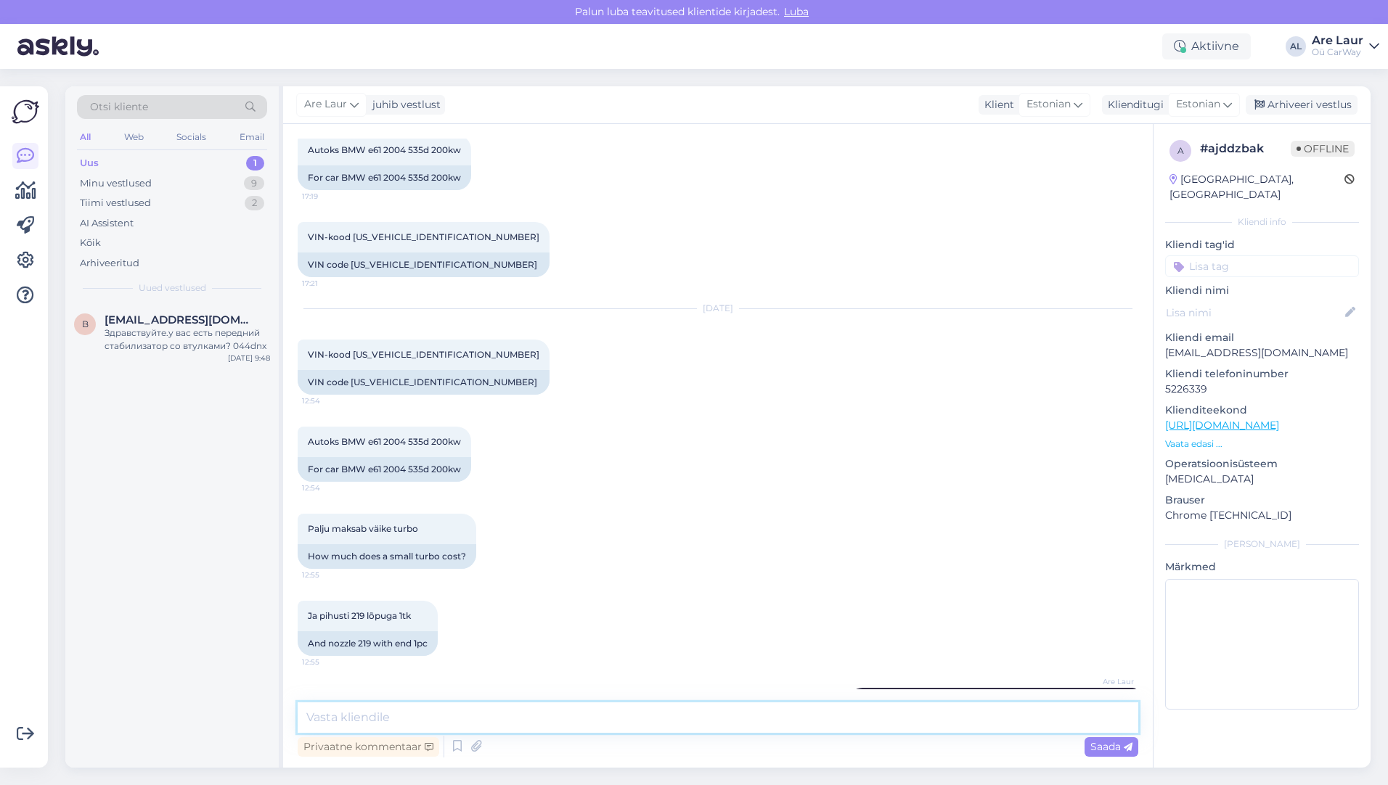
scroll to position [352, 0]
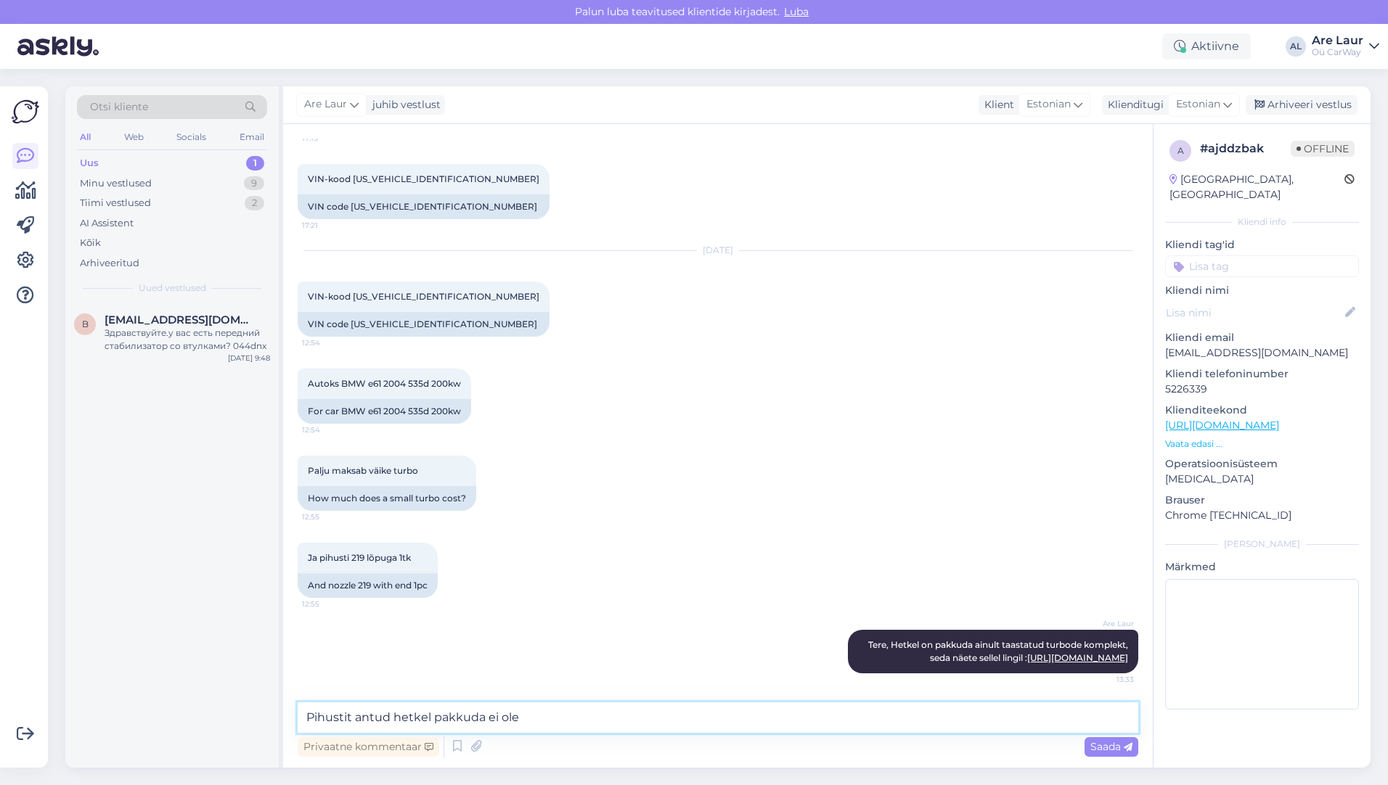
type textarea "Pihustit antud hetkel pakkuda ei ole."
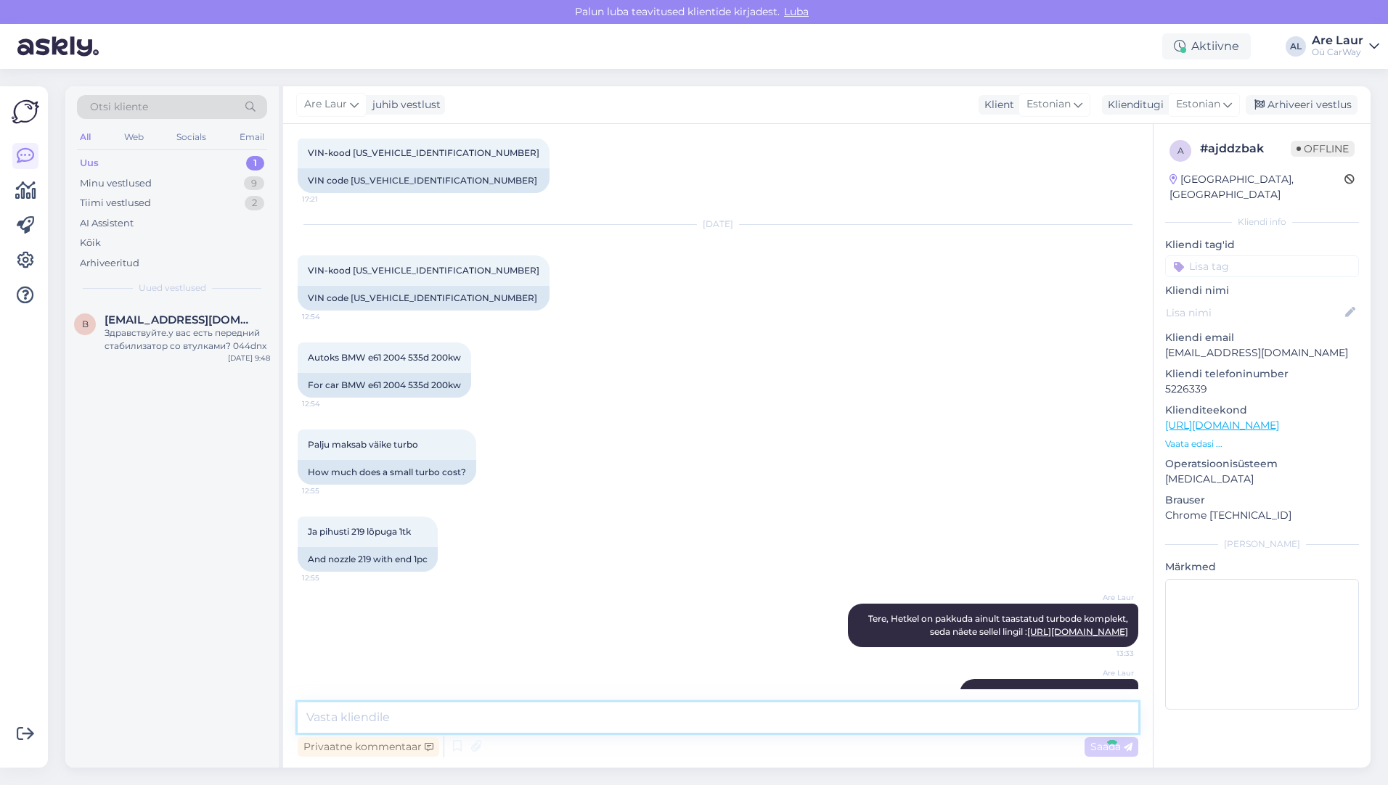
scroll to position [414, 0]
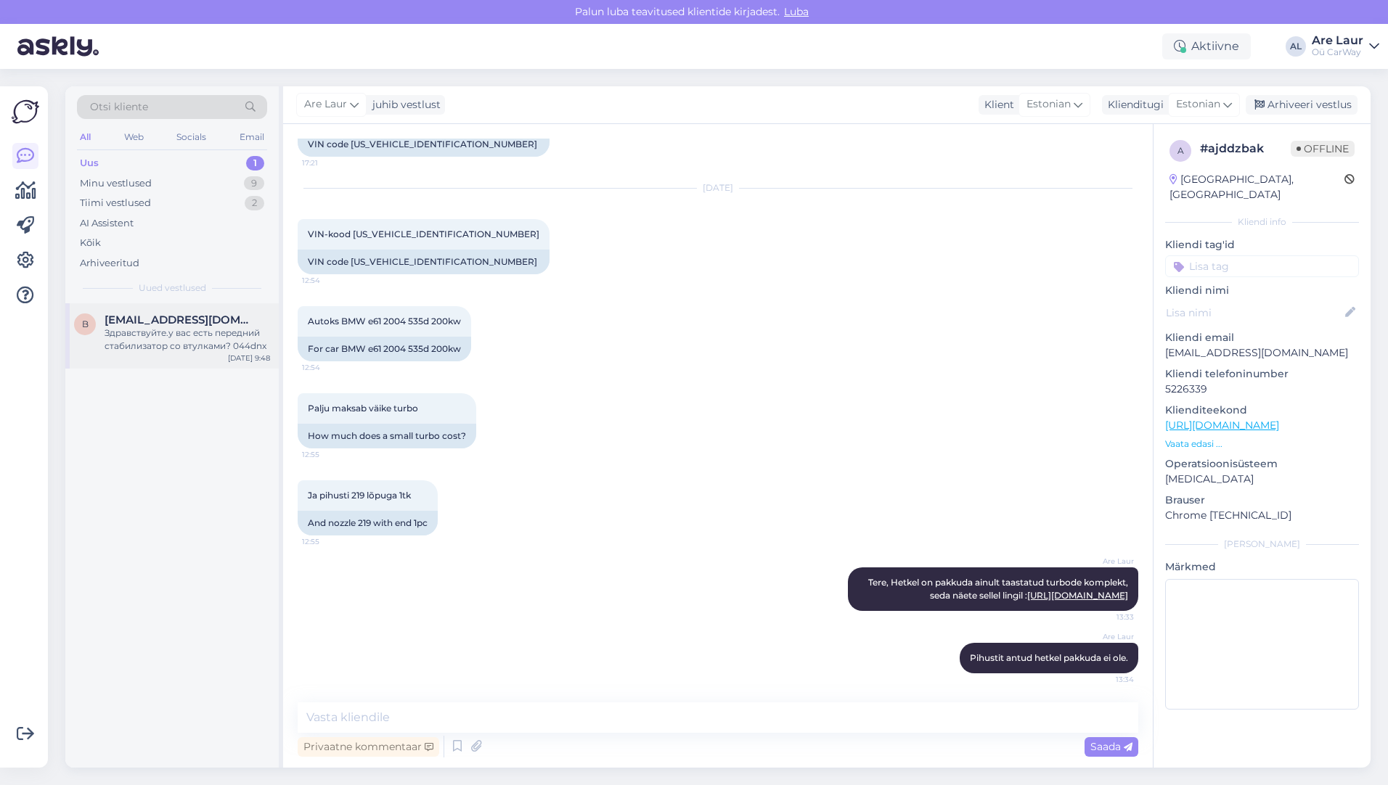
click at [142, 324] on span "[EMAIL_ADDRESS][DOMAIN_NAME]" at bounding box center [180, 320] width 151 height 13
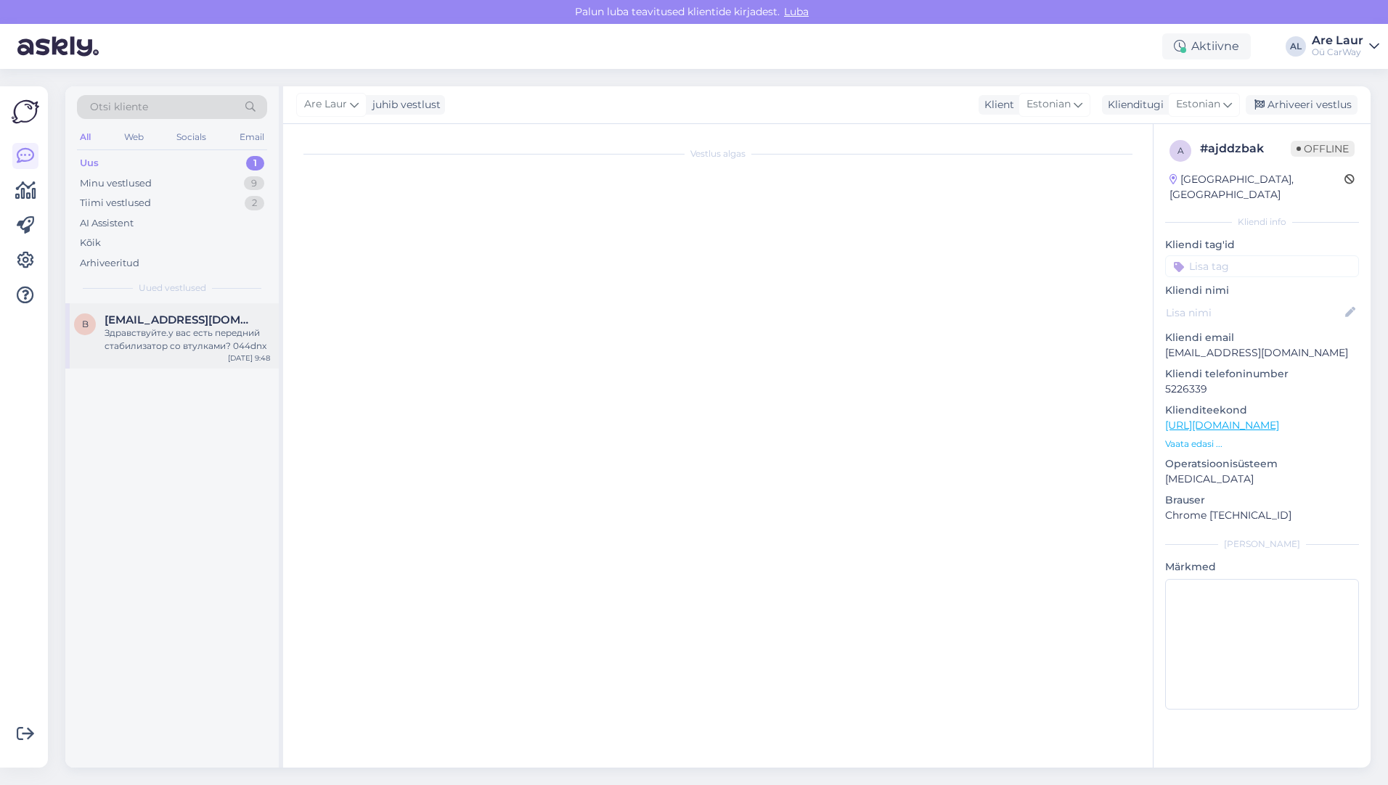
scroll to position [0, 0]
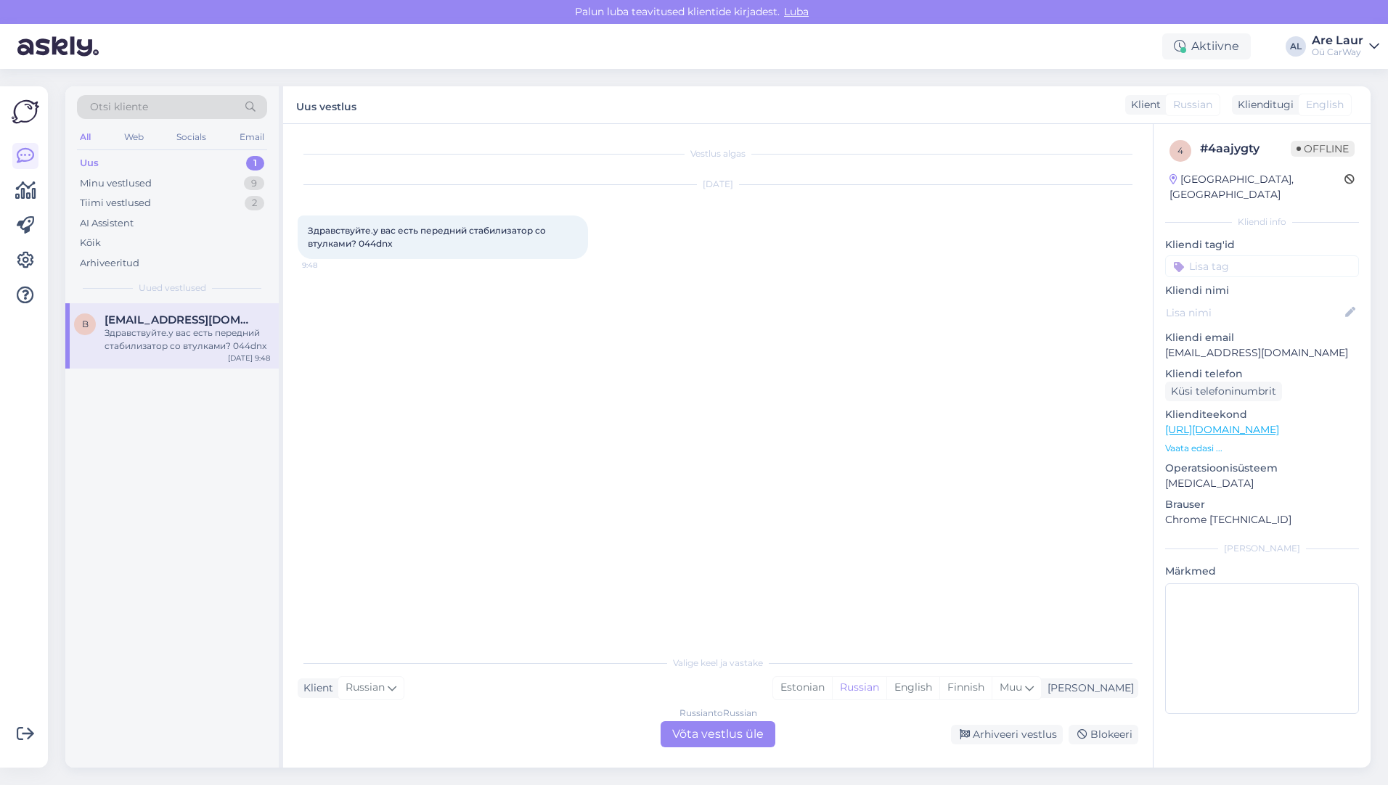
click at [733, 741] on div "Russian to Russian Võta vestlus üle" at bounding box center [718, 735] width 115 height 26
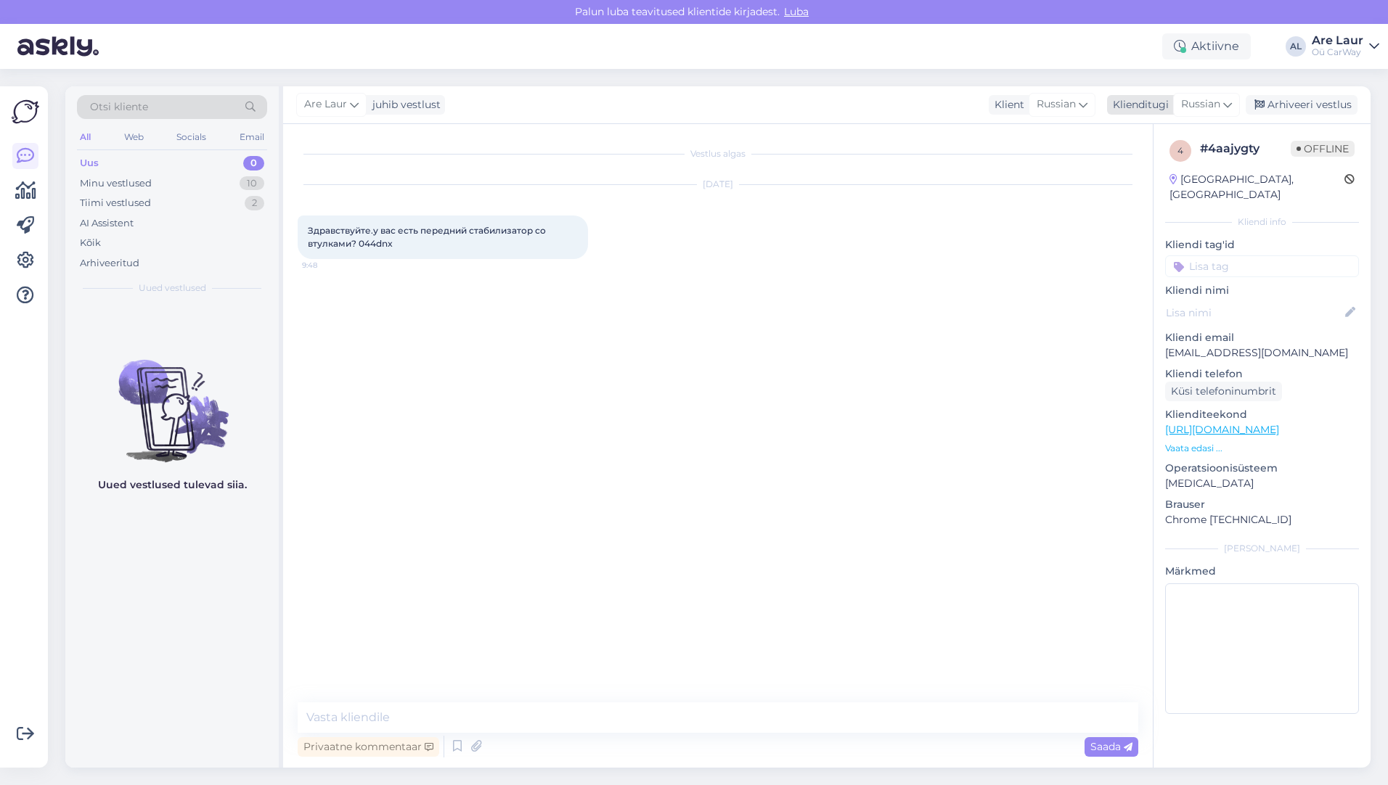
click at [1199, 104] on span "Russian" at bounding box center [1200, 105] width 39 height 16
click at [1133, 167] on link "English" at bounding box center [1174, 169] width 160 height 23
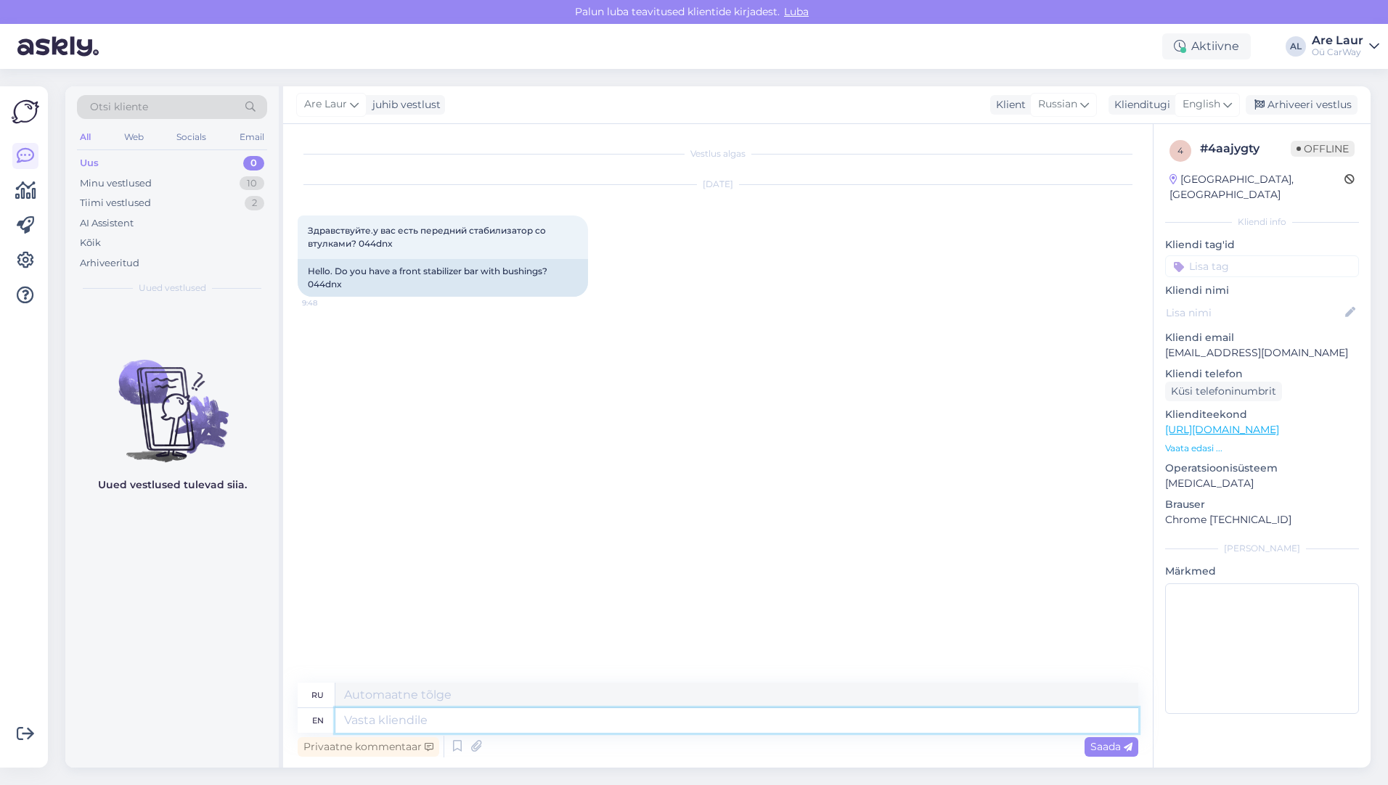
click at [456, 724] on textarea at bounding box center [736, 720] width 803 height 25
type textarea "Hello,"
type textarea "Привет,"
type textarea "Hello, Yes"
type textarea "Привет, да"
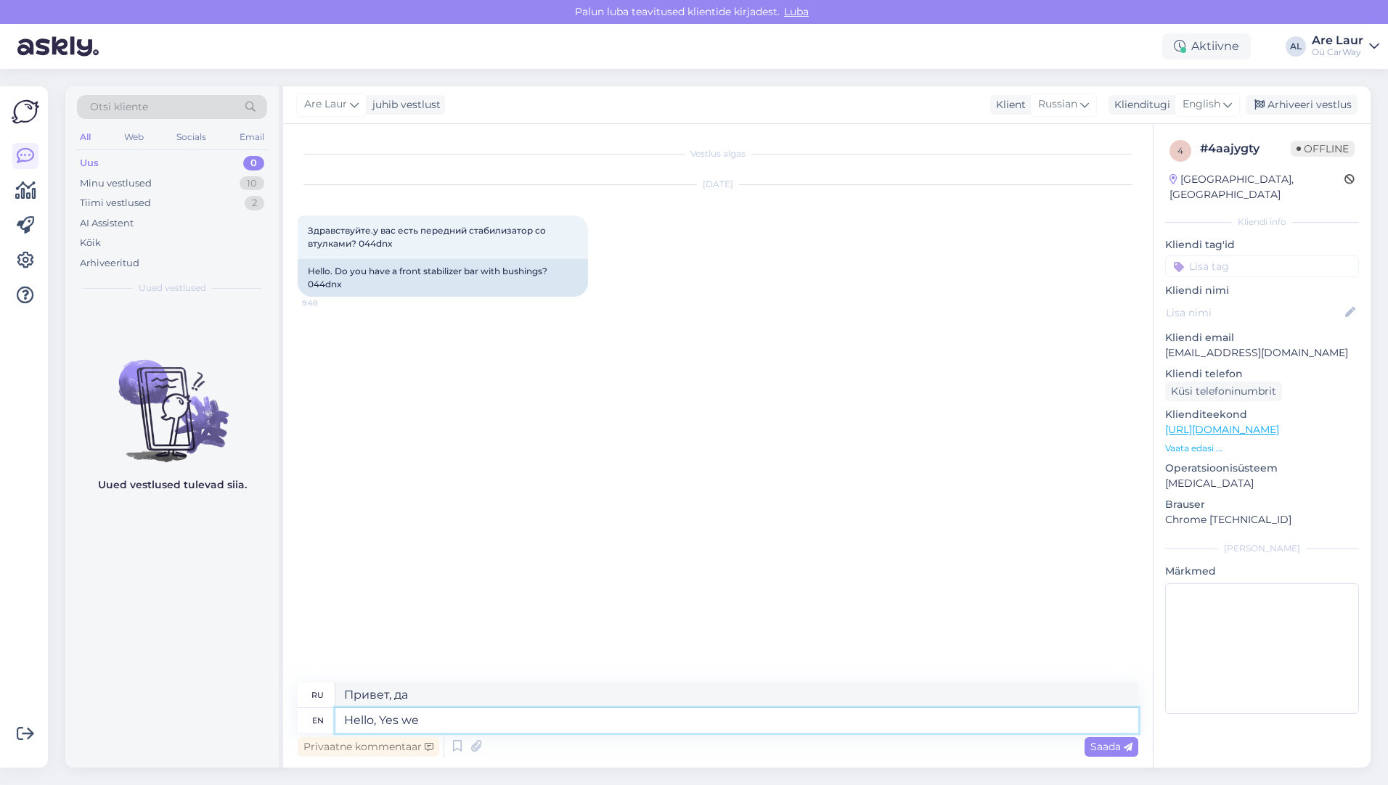
type textarea "Hello, Yes we"
type textarea "Здравствуйте, да, мы"
type textarea "Hello, Yes we have"
type textarea "Здравствуйте, да, у нас есть"
type textarea "Hello, Yes we have front"
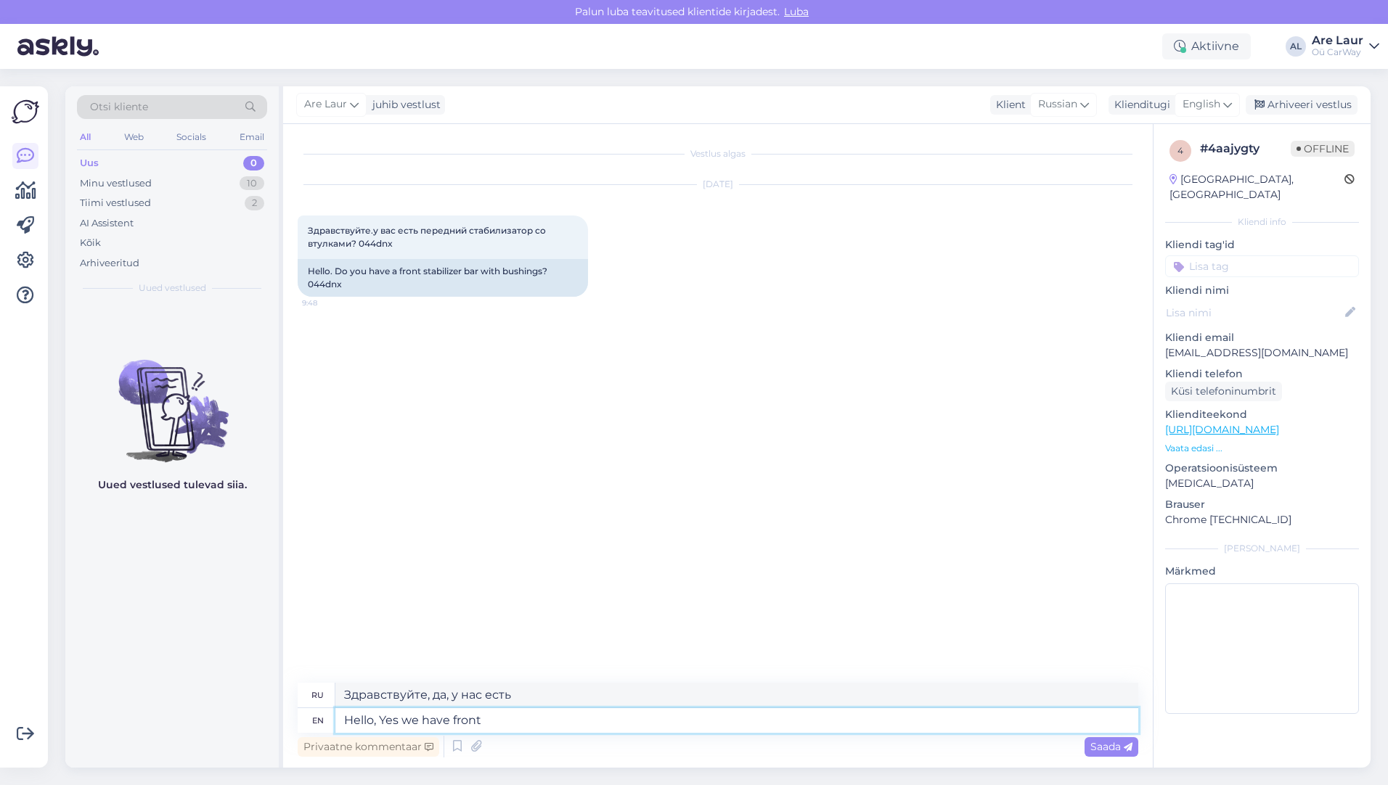
type textarea "Здравствуйте, да, у нас есть передний"
type textarea "Hello, Yes we have front stabil"
type textarea "Здравствуйте, да, у нас есть передний стабилизатор."
type textarea "Hello, Yes we have front stabiliser whole"
type textarea "Здравствуйте, да, у нас есть передний стабилизатор целый."
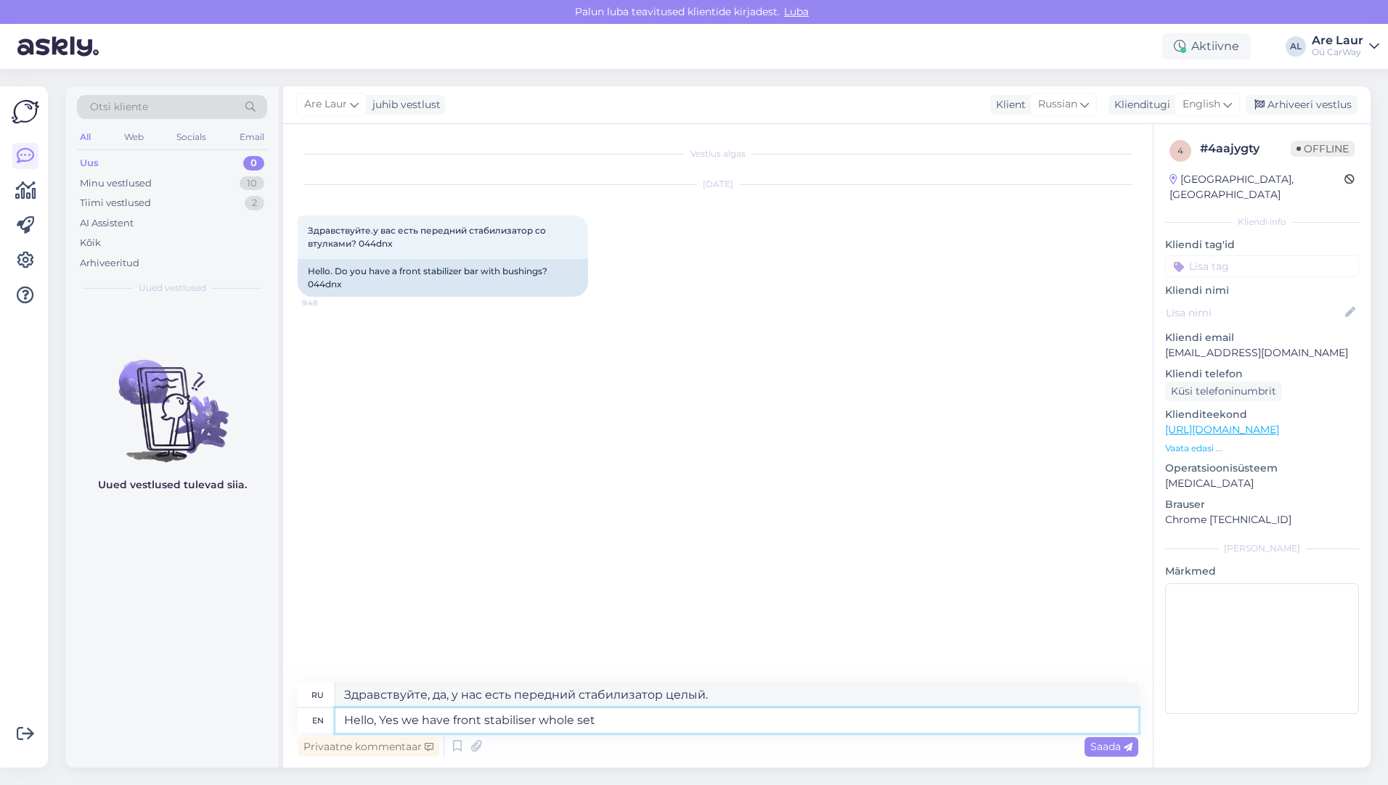
type textarea "Hello, Yes we have front stabiliser whole set"
type textarea "Здравствуйте, да, у нас есть полный комплект переднего стабилизатора."
type textarea "Hello, Yes we have front stabiliser whole set - 65"
type textarea "Здравствуйте, да, у нас есть полный комплект переднего стабилизатора - 65"
type textarea "Hello, Yes we have front stabiliser whole set - 65€"
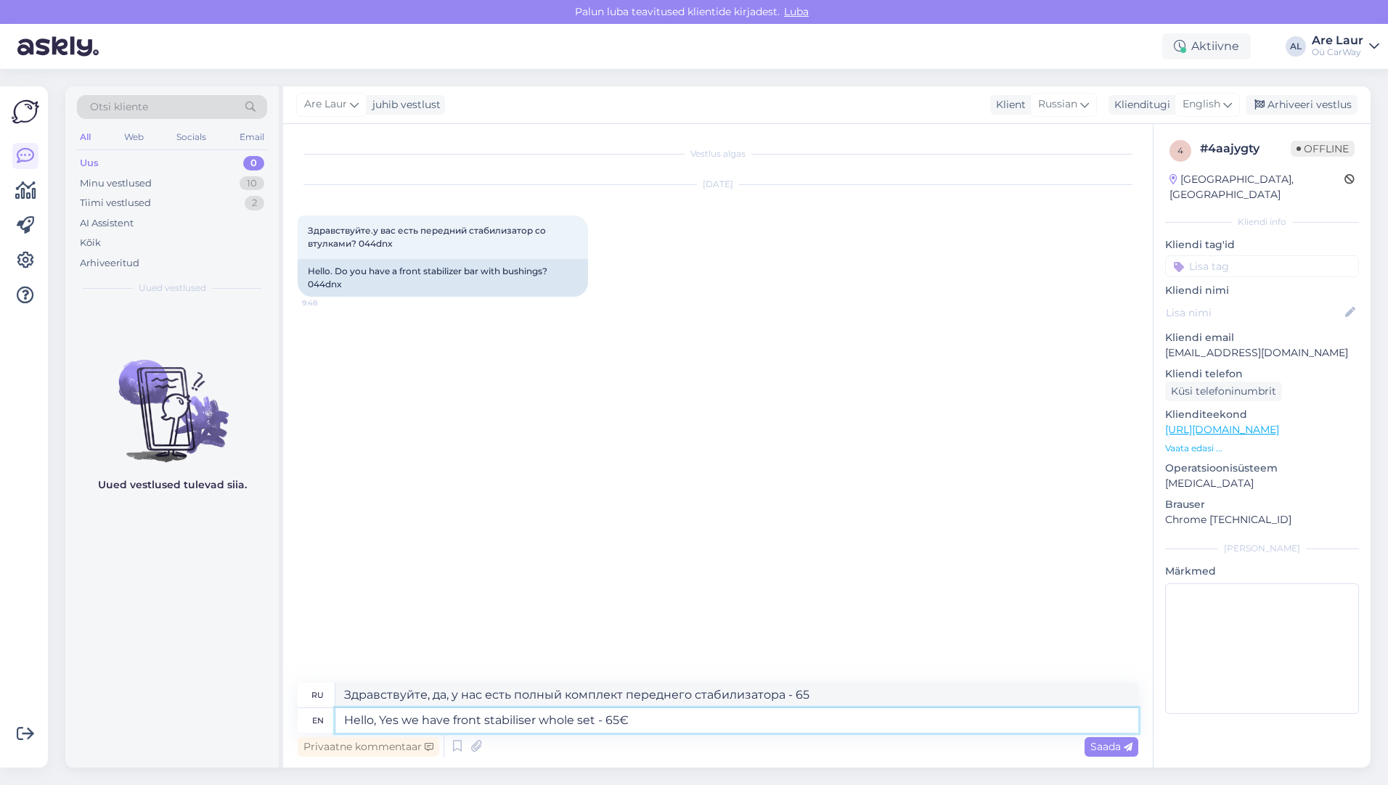
type textarea "Здравствуйте, да, у нас есть полный комплект переднего стабилизатора - 65 евро."
type textarea "Hello, Yes we have front stabiliser whole set - 65€"
click at [1099, 745] on span "Saada" at bounding box center [1111, 746] width 42 height 13
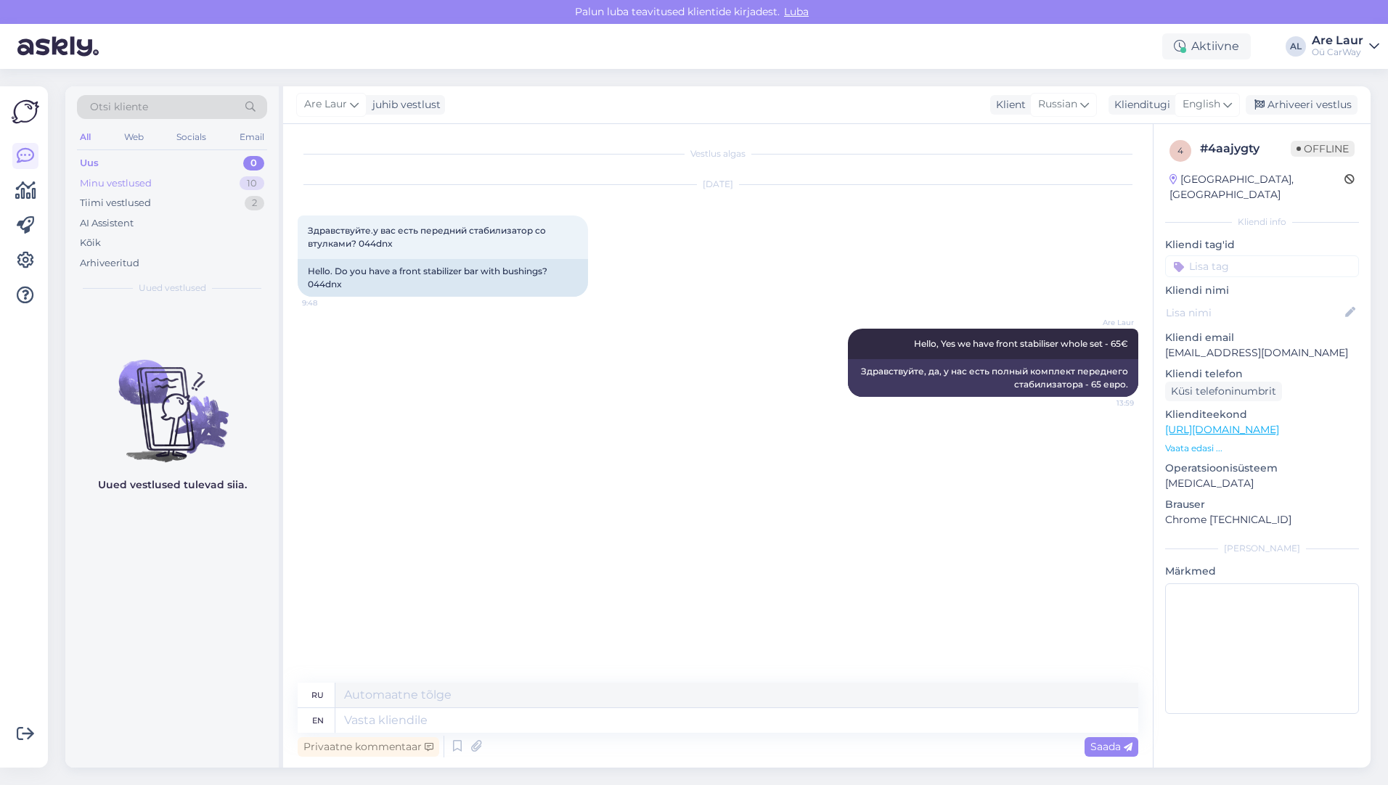
click at [138, 186] on div "Minu vestlused" at bounding box center [116, 183] width 72 height 15
